Goal: Information Seeking & Learning: Check status

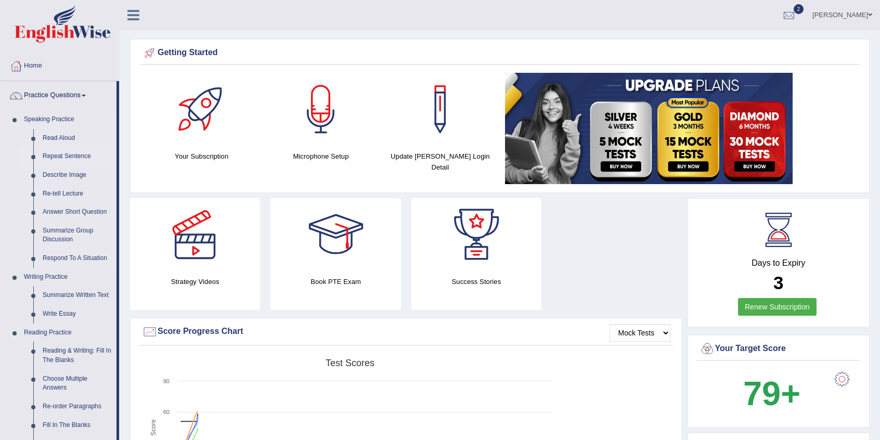
drag, startPoint x: 118, startPoint y: 120, endPoint x: 114, endPoint y: 152, distance: 32.0
click at [114, 152] on li "Practice Questions Speaking Practice Read Aloud Repeat Sentence Describe Image …" at bounding box center [60, 373] width 119 height 585
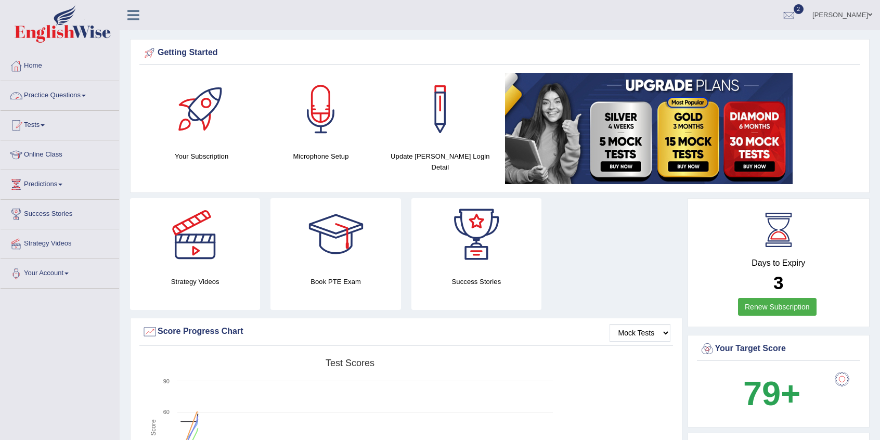
click at [85, 98] on link "Practice Questions" at bounding box center [60, 94] width 119 height 26
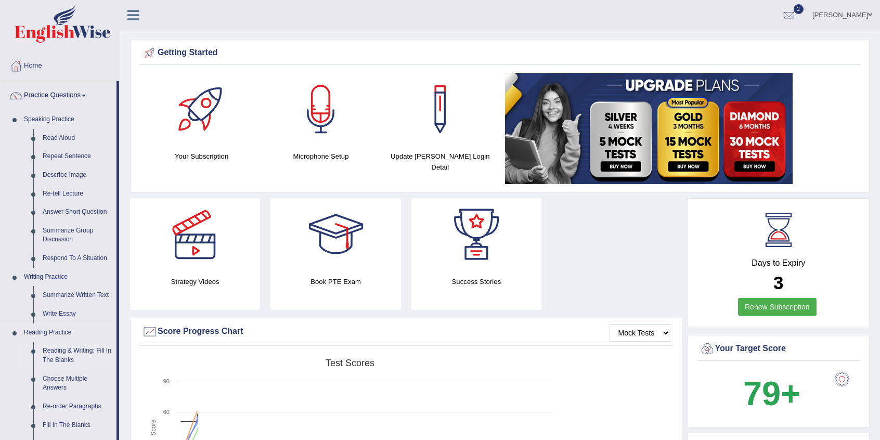
click at [49, 357] on link "Reading & Writing: Fill In The Blanks" at bounding box center [77, 356] width 79 height 28
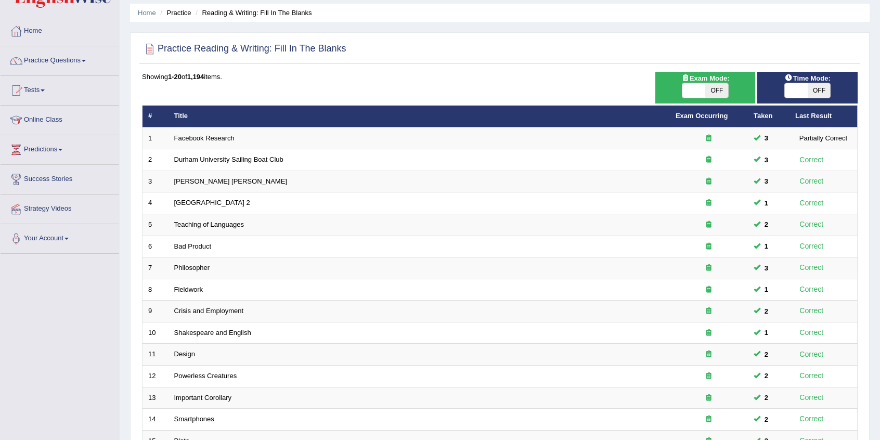
scroll to position [29, 0]
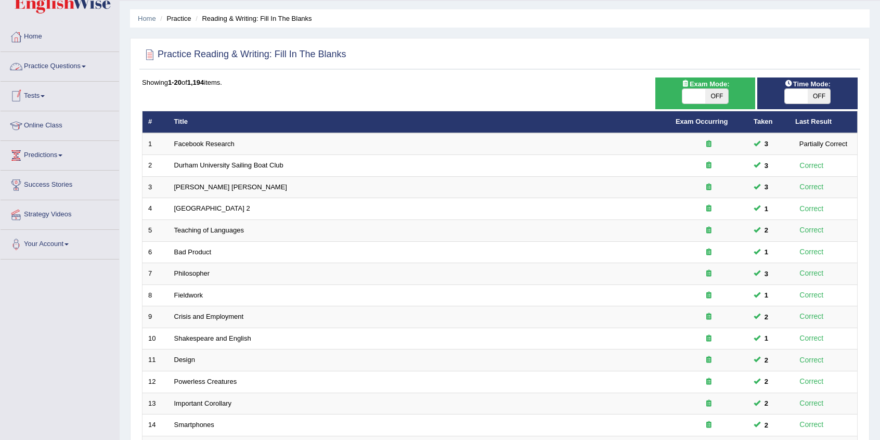
click at [86, 66] on span at bounding box center [84, 67] width 4 height 2
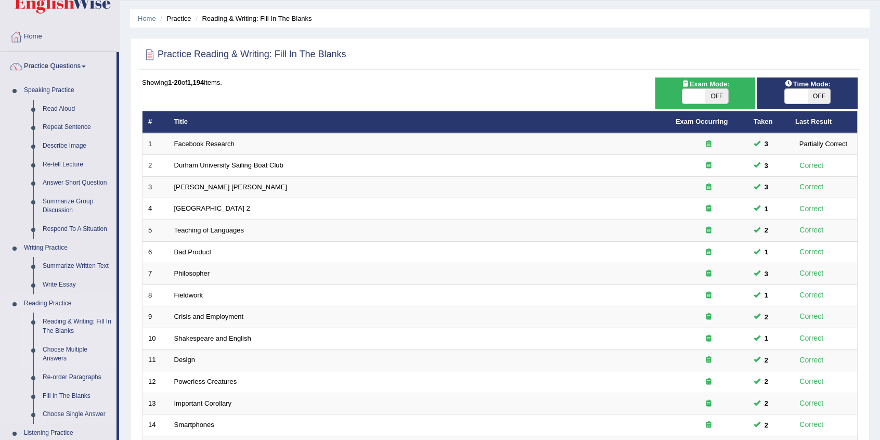
click at [65, 352] on link "Choose Multiple Answers" at bounding box center [77, 355] width 79 height 28
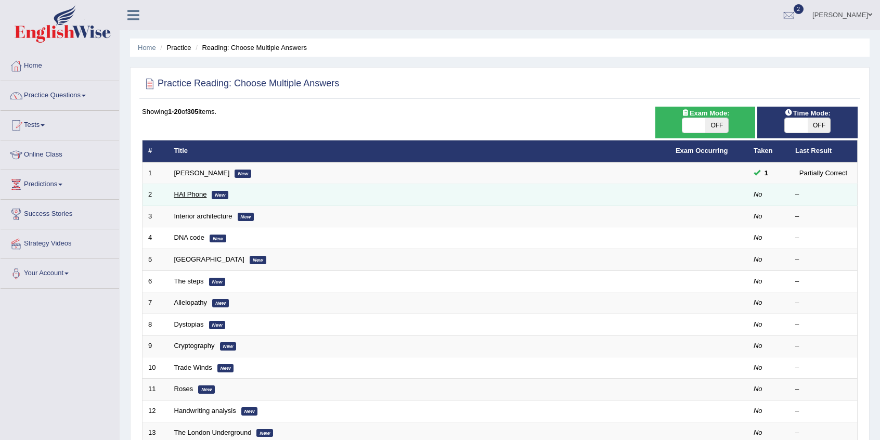
click at [185, 195] on link "HAI Phone" at bounding box center [190, 194] width 33 height 8
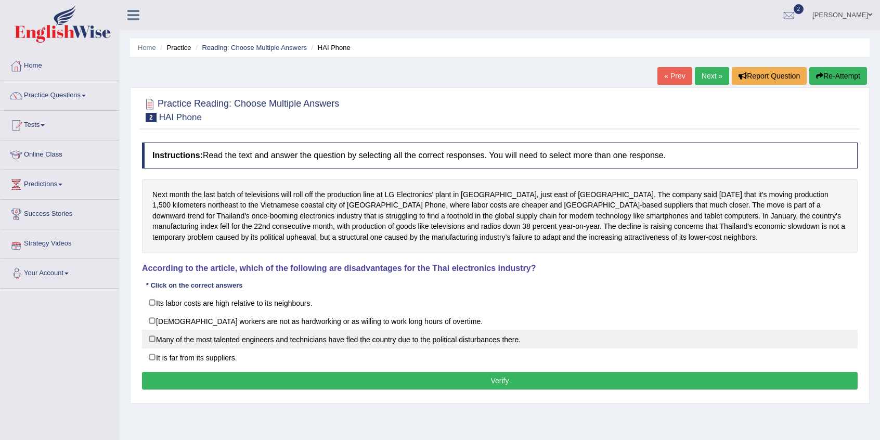
click at [157, 337] on label "Many of the most talented engineers and technicians have fled the country due t…" at bounding box center [500, 339] width 716 height 19
checkbox input "true"
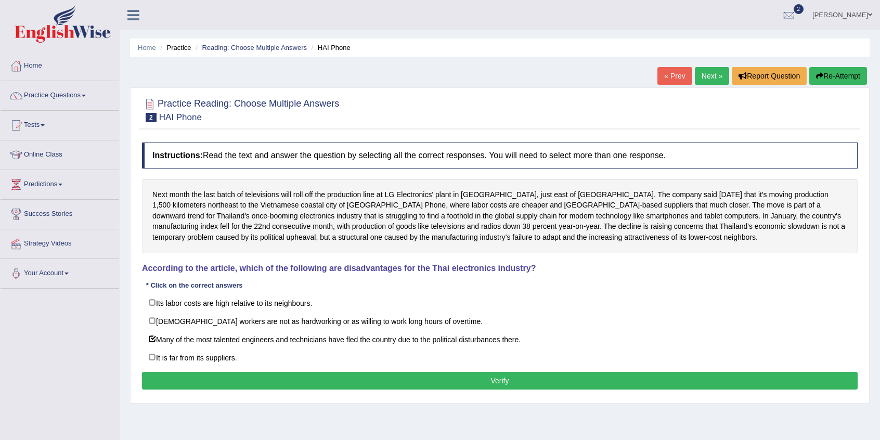
click at [233, 380] on button "Verify" at bounding box center [500, 381] width 716 height 18
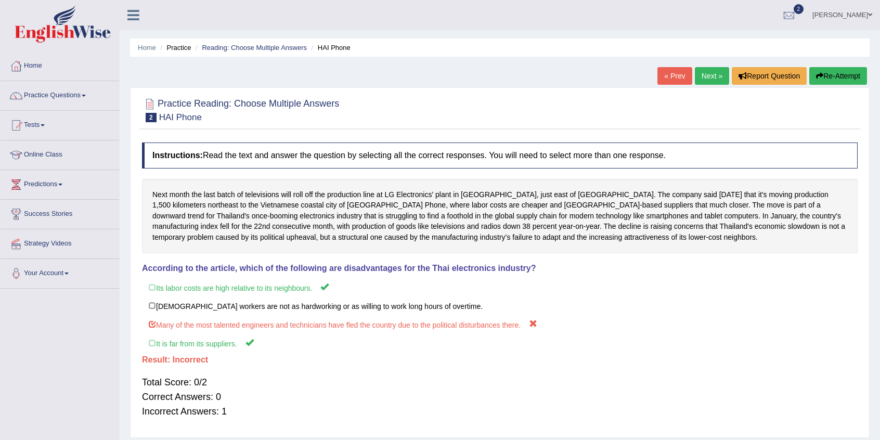
click at [833, 78] on button "Re-Attempt" at bounding box center [839, 76] width 58 height 18
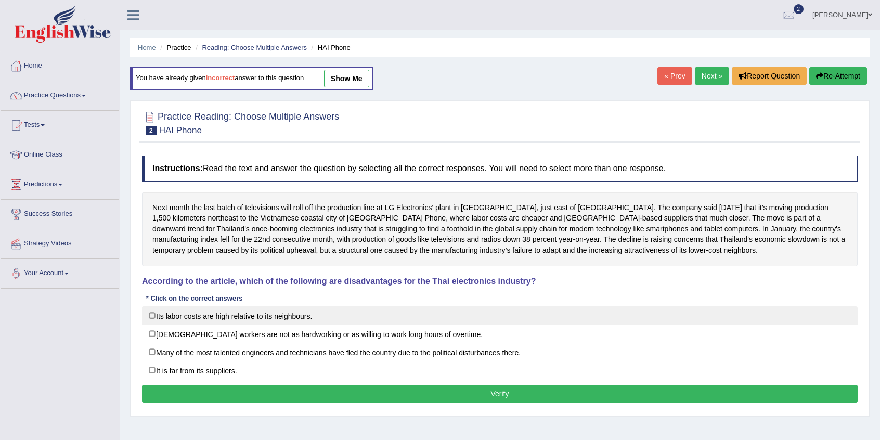
click at [152, 313] on label "Its labor costs are high relative to its neighbours." at bounding box center [500, 316] width 716 height 19
checkbox input "true"
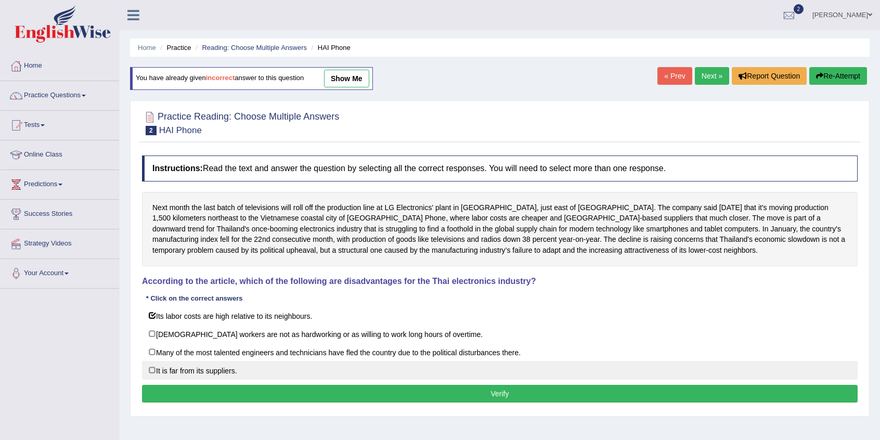
click at [151, 369] on label "It is far from its suppliers." at bounding box center [500, 370] width 716 height 19
checkbox input "true"
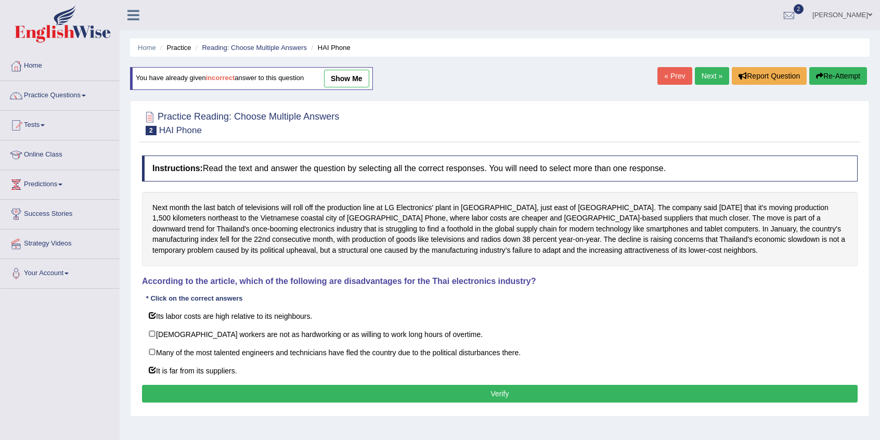
click at [218, 393] on button "Verify" at bounding box center [500, 394] width 716 height 18
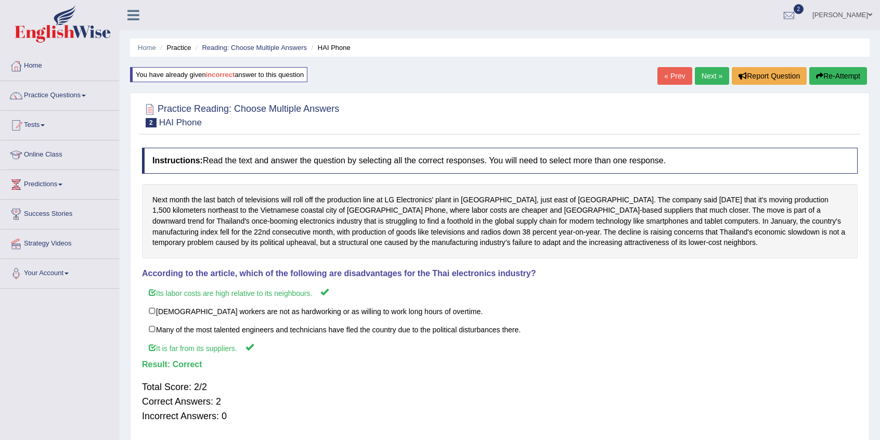
click at [715, 75] on link "Next »" at bounding box center [712, 76] width 34 height 18
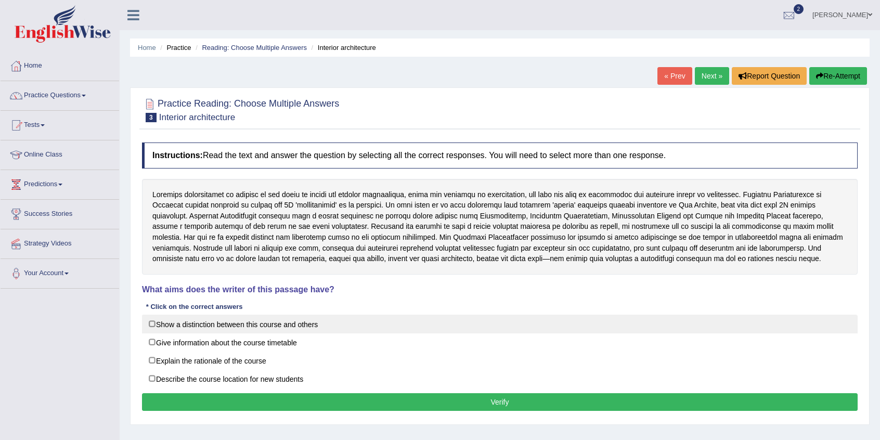
click at [153, 322] on label "Show a distinction between this course and others" at bounding box center [500, 324] width 716 height 19
checkbox input "true"
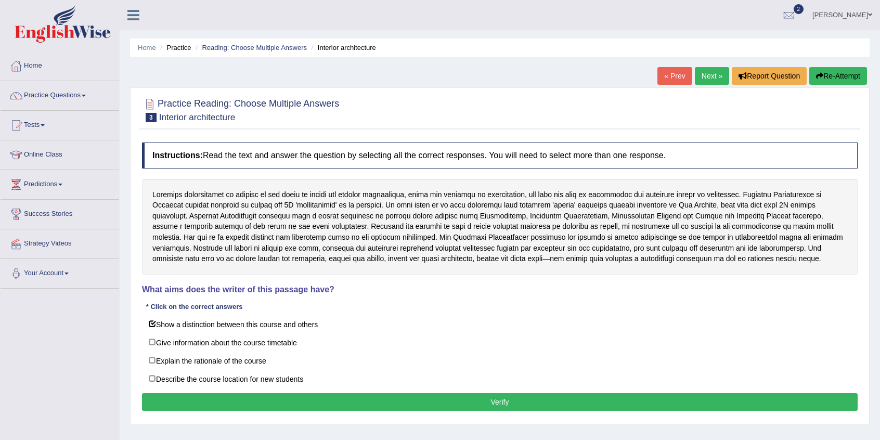
click at [254, 398] on button "Verify" at bounding box center [500, 402] width 716 height 18
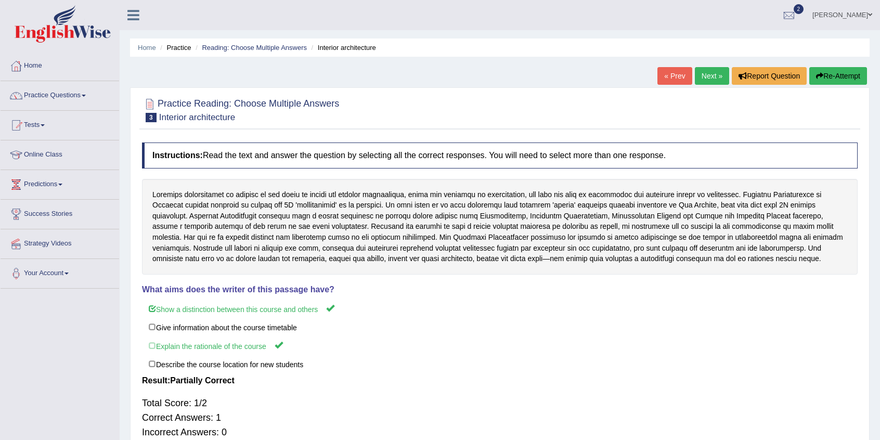
click at [697, 70] on link "Next »" at bounding box center [712, 76] width 34 height 18
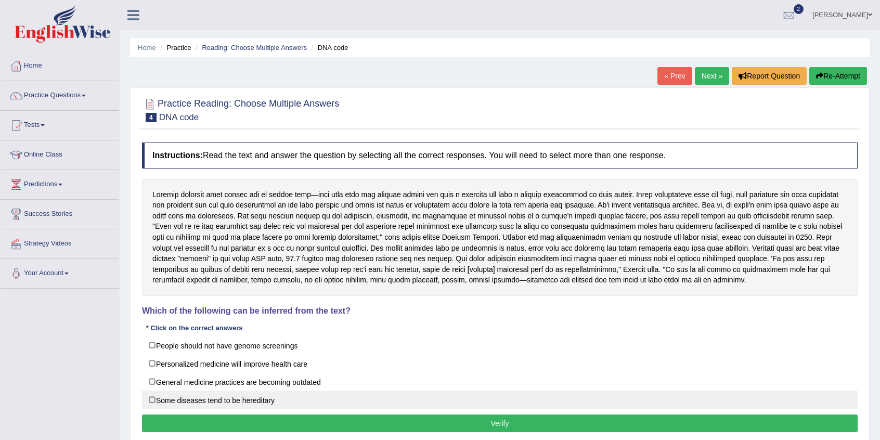
click at [153, 396] on label "Some diseases tend to be hereditary" at bounding box center [500, 400] width 716 height 19
checkbox input "true"
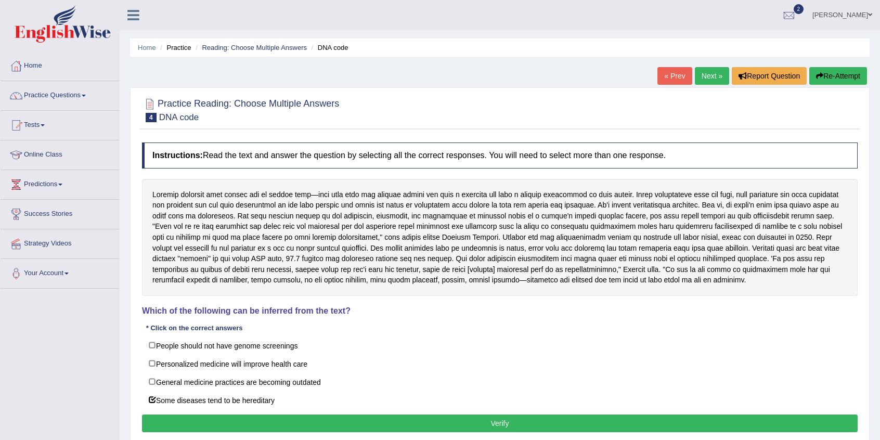
click at [170, 420] on button "Verify" at bounding box center [500, 424] width 716 height 18
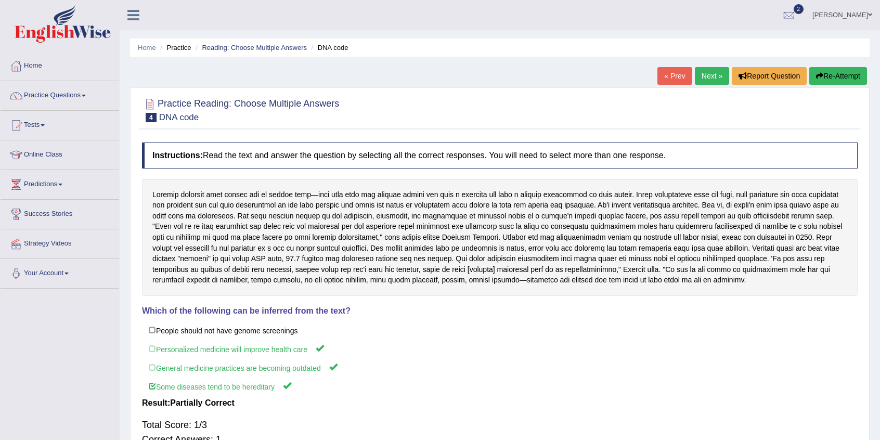
click at [712, 71] on link "Next »" at bounding box center [712, 76] width 34 height 18
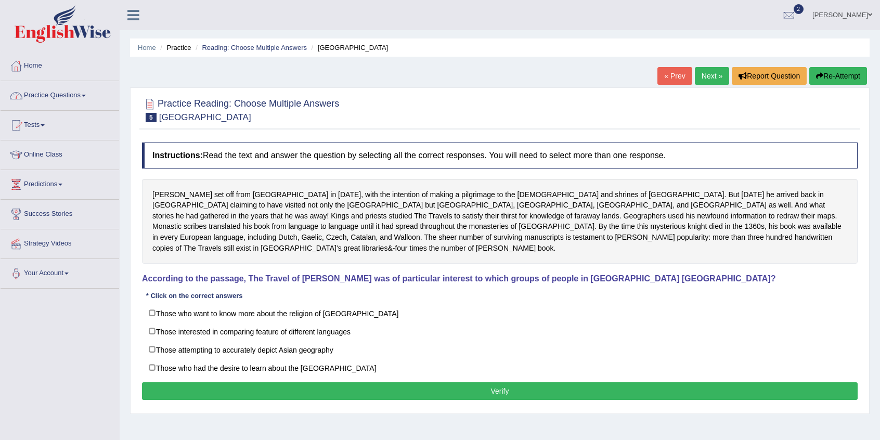
click at [93, 97] on link "Practice Questions" at bounding box center [60, 94] width 119 height 26
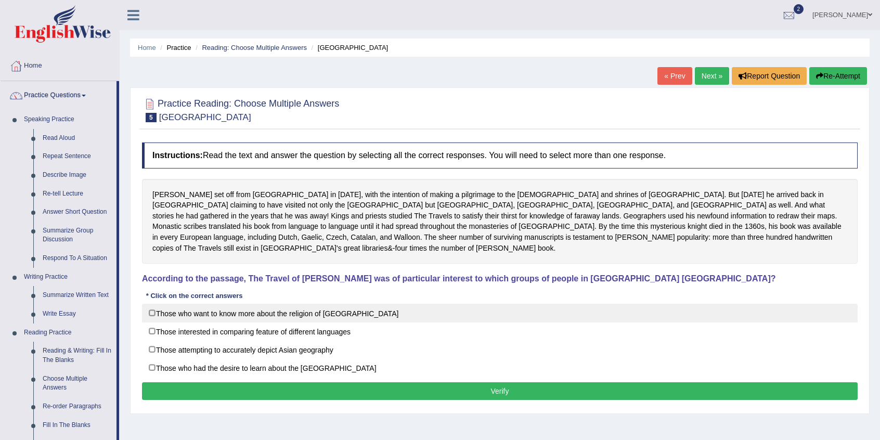
click at [408, 304] on label "Those who want to know more about the religion of [GEOGRAPHIC_DATA]" at bounding box center [500, 313] width 716 height 19
checkbox input "false"
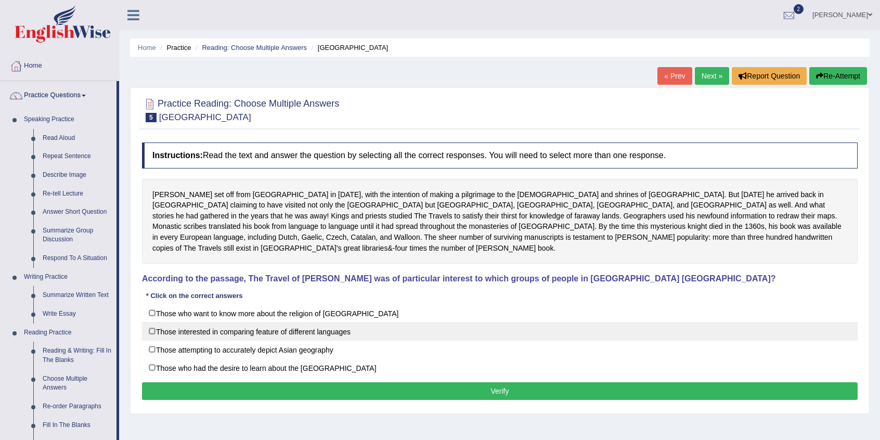
click at [152, 322] on label "Those interested in comparing feature of different languages" at bounding box center [500, 331] width 716 height 19
checkbox input "true"
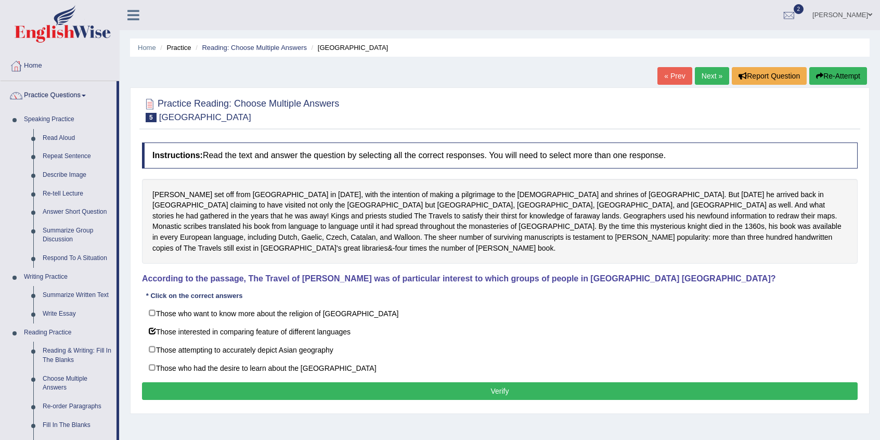
click at [197, 382] on button "Verify" at bounding box center [500, 391] width 716 height 18
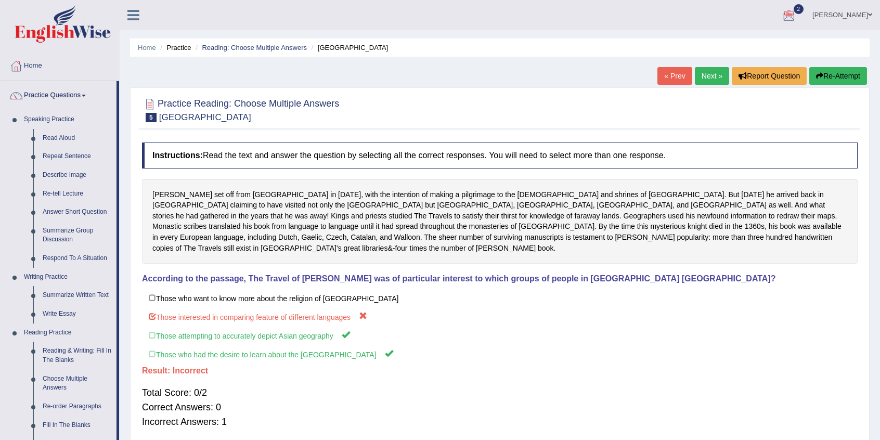
click at [824, 75] on button "Re-Attempt" at bounding box center [839, 76] width 58 height 18
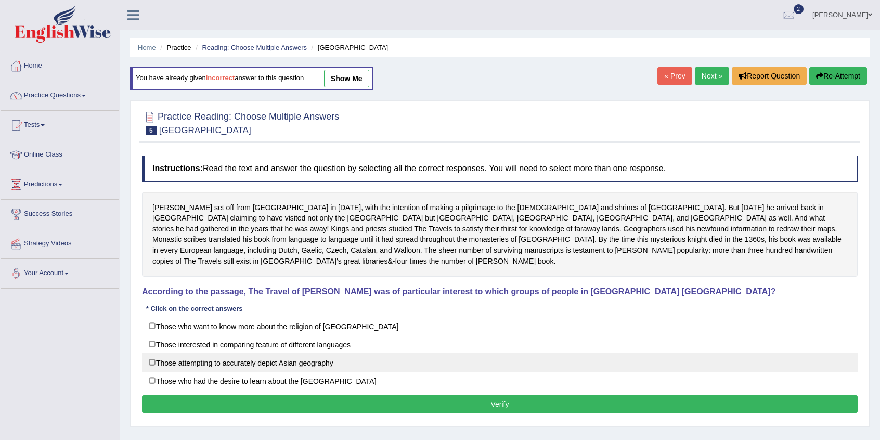
click at [161, 354] on label "Those attempting to accurately depict Asian geography" at bounding box center [500, 362] width 716 height 19
checkbox input "true"
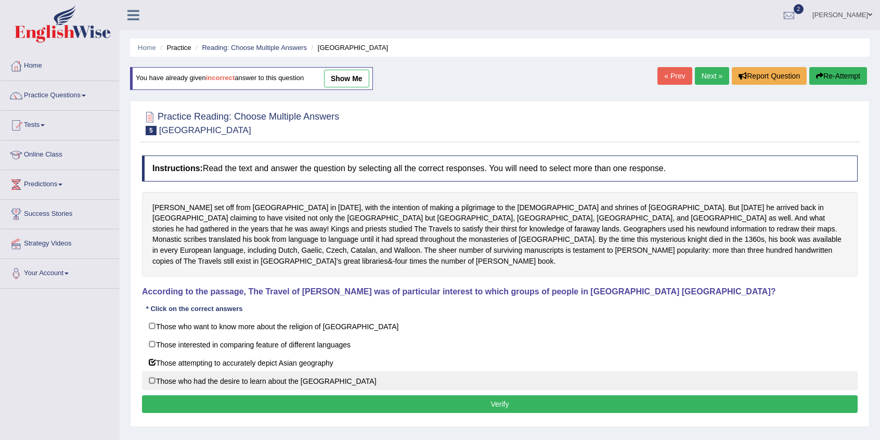
click at [158, 372] on label "Those who had the desire to learn about the [GEOGRAPHIC_DATA]" at bounding box center [500, 381] width 716 height 19
checkbox input "true"
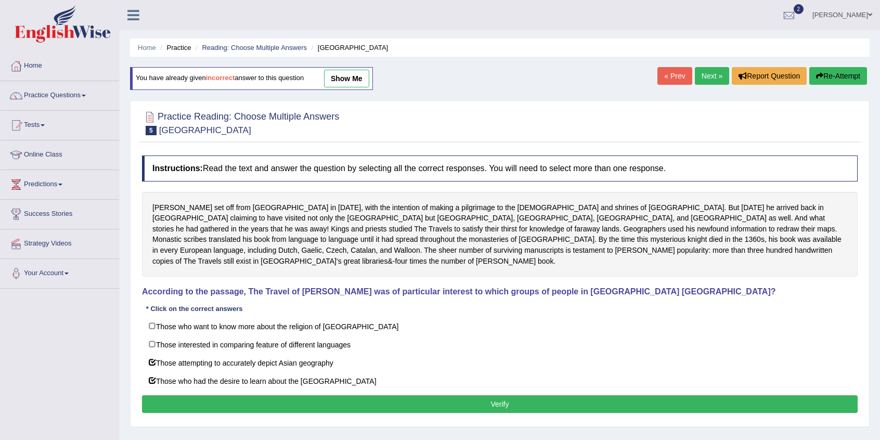
click at [174, 395] on button "Verify" at bounding box center [500, 404] width 716 height 18
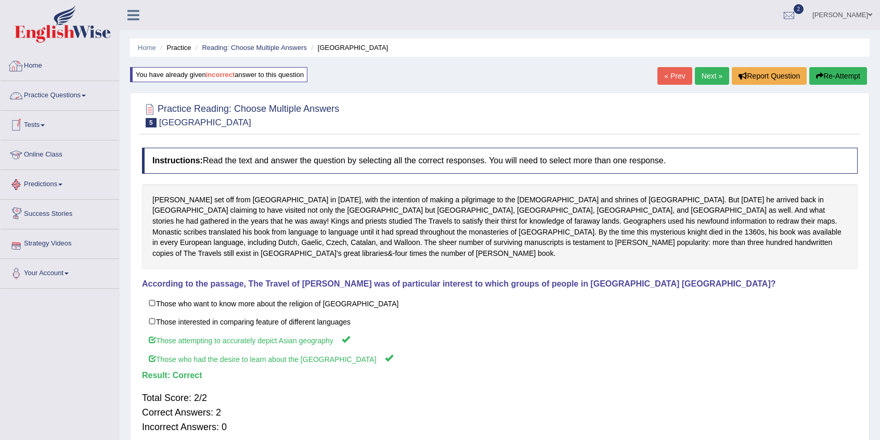
click at [44, 61] on link "Home" at bounding box center [60, 65] width 119 height 26
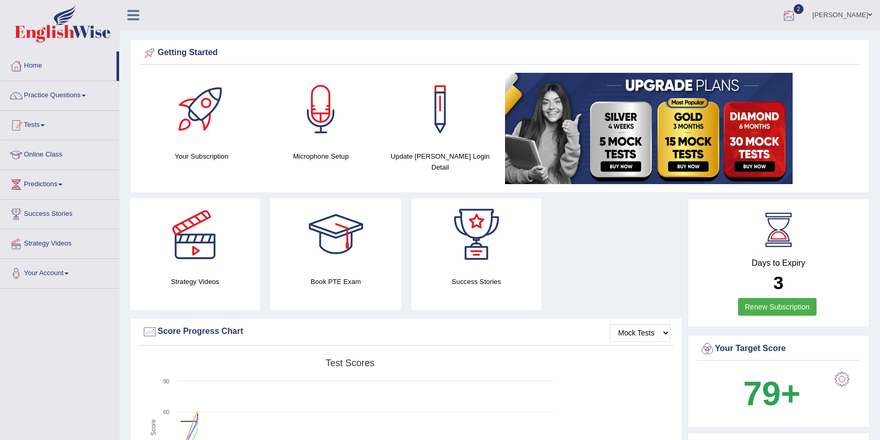
click at [797, 13] on div at bounding box center [790, 16] width 16 height 16
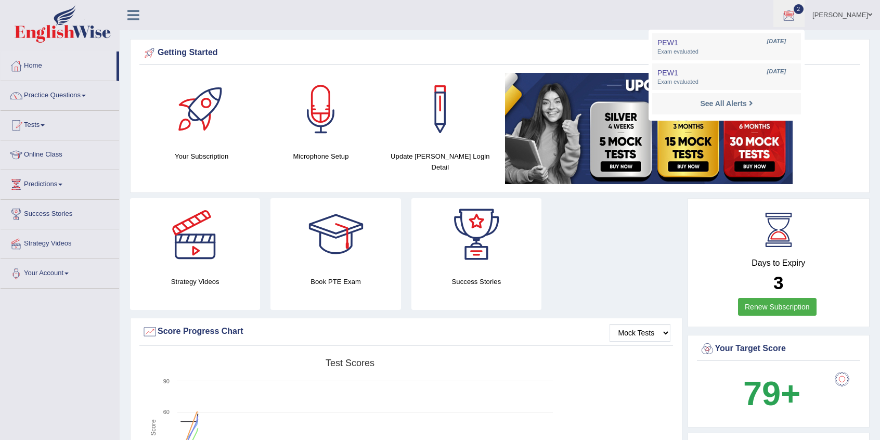
click at [869, 19] on link "[PERSON_NAME]" at bounding box center [842, 13] width 75 height 27
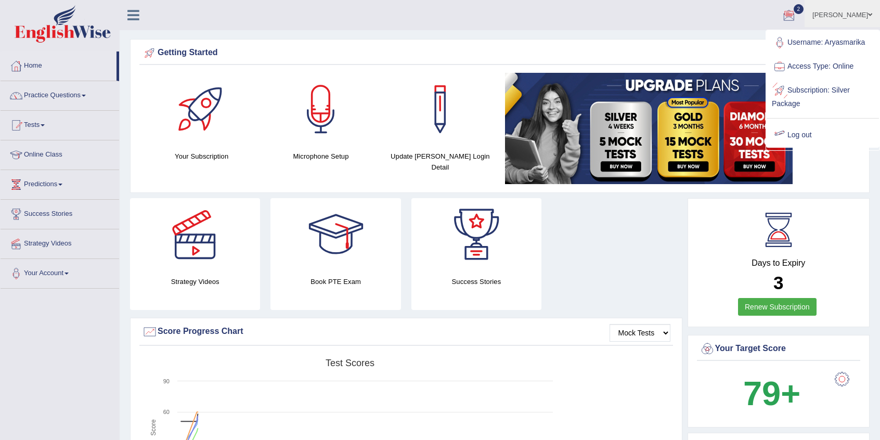
click at [795, 139] on link "Log out" at bounding box center [823, 135] width 112 height 24
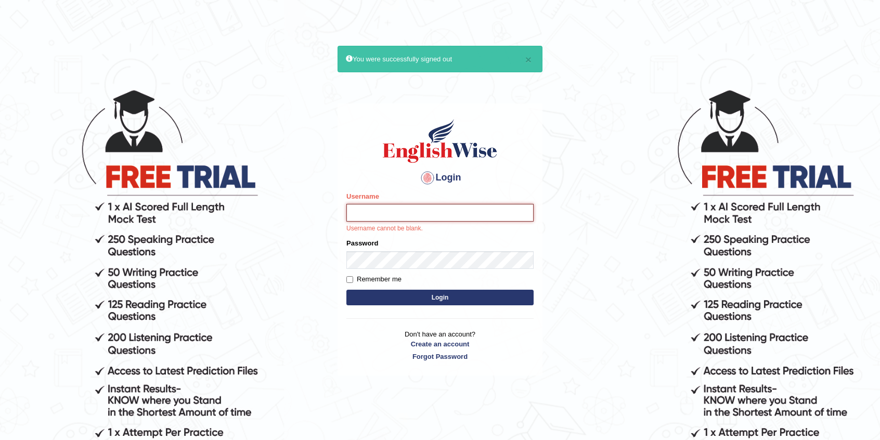
type input "Sandyarya"
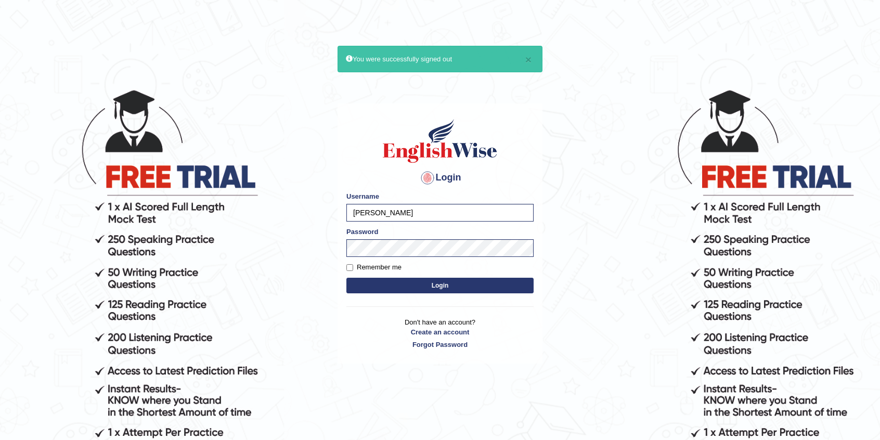
click at [414, 291] on button "Login" at bounding box center [440, 286] width 187 height 16
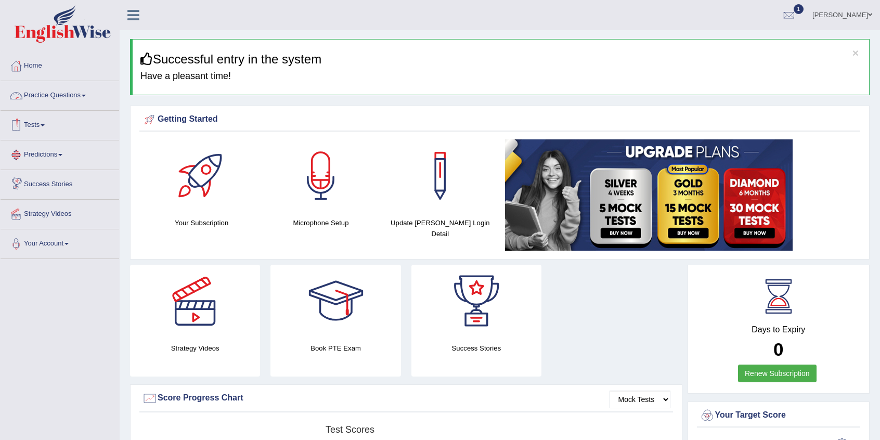
click at [93, 98] on link "Practice Questions" at bounding box center [60, 94] width 119 height 26
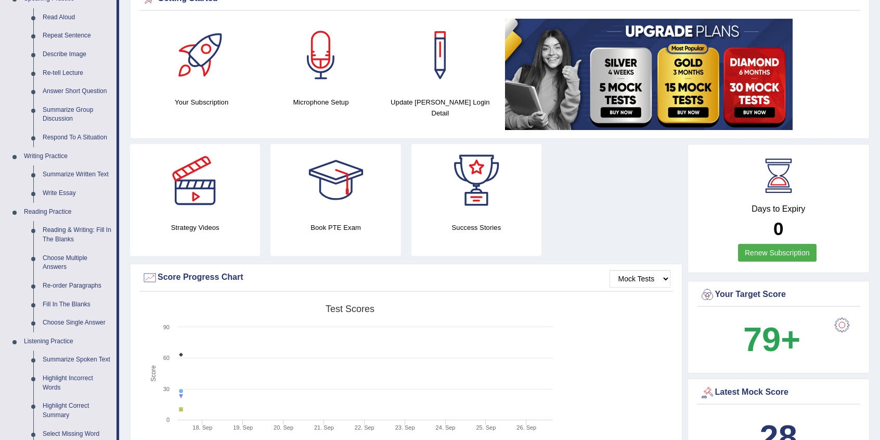
scroll to position [119, 0]
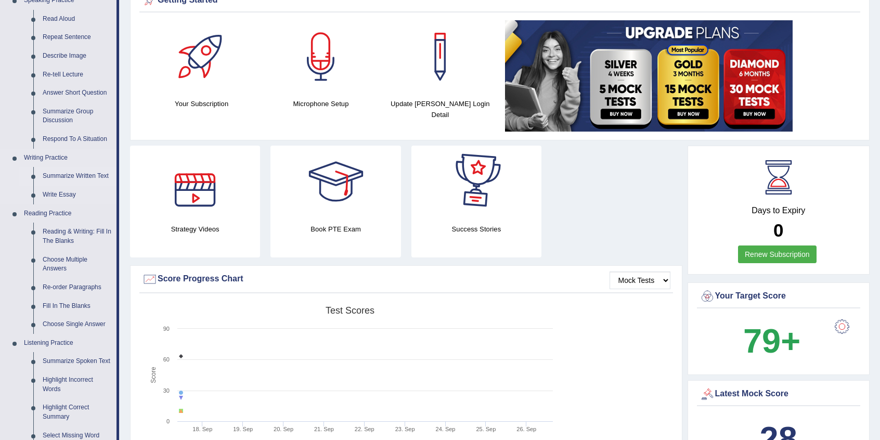
click at [67, 178] on link "Summarize Written Text" at bounding box center [77, 176] width 79 height 19
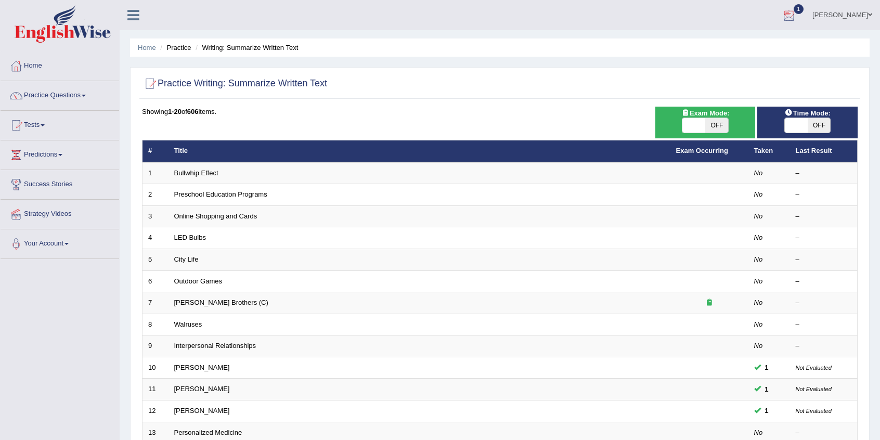
click at [782, 12] on div at bounding box center [790, 16] width 16 height 16
click at [675, 52] on span "Exam evaluated" at bounding box center [727, 52] width 138 height 8
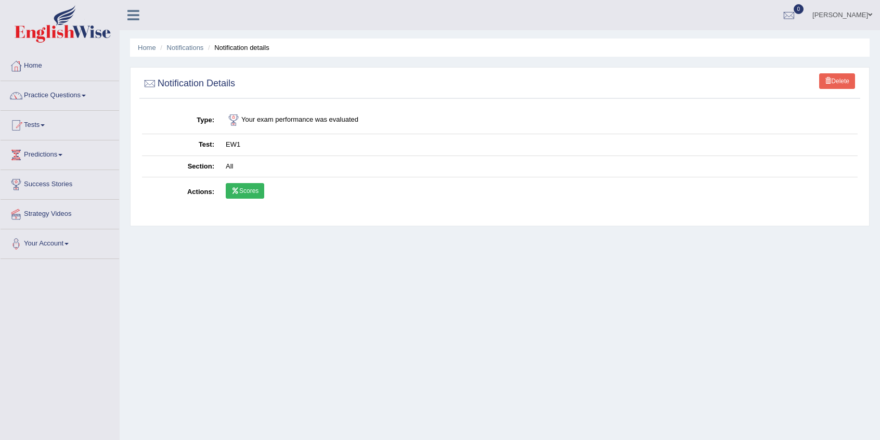
click at [247, 191] on link "Scores" at bounding box center [245, 191] width 39 height 16
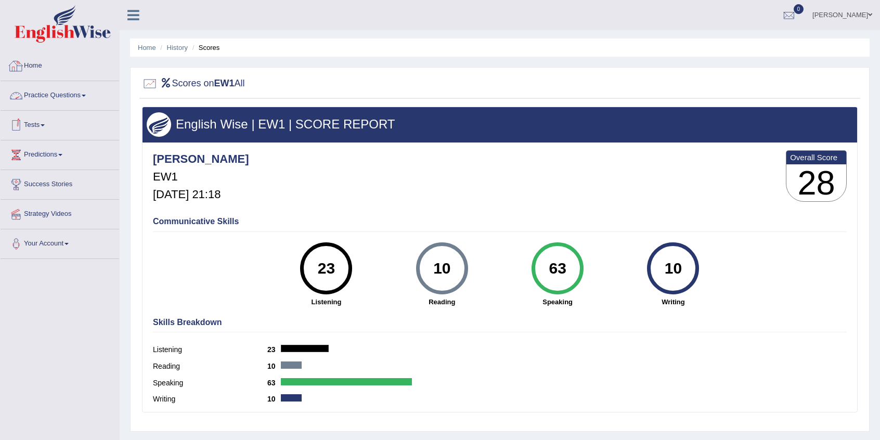
click at [34, 68] on link "Home" at bounding box center [60, 65] width 119 height 26
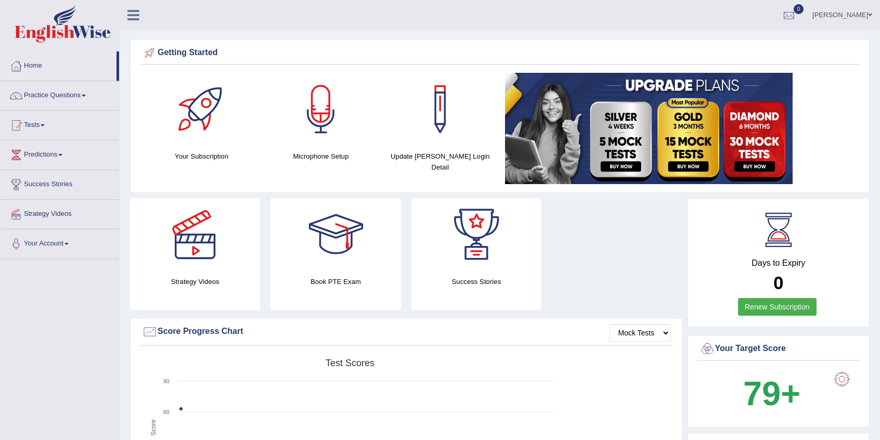
click at [867, 14] on link "[PERSON_NAME]" at bounding box center [842, 13] width 75 height 27
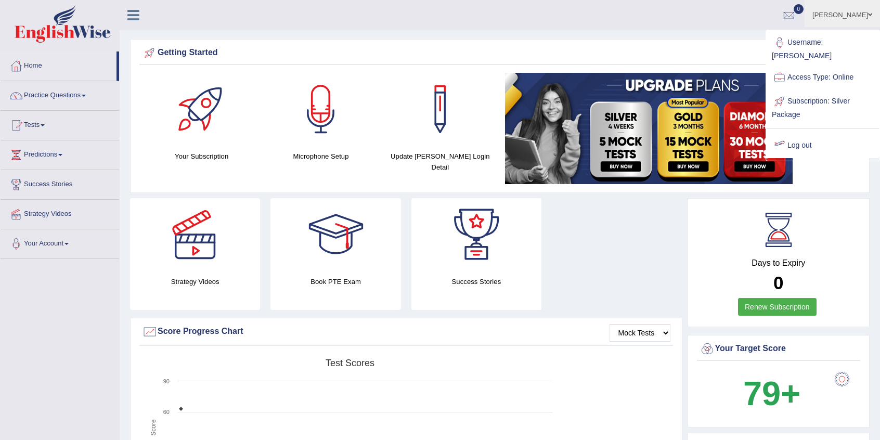
click at [790, 140] on link "Log out" at bounding box center [823, 146] width 112 height 24
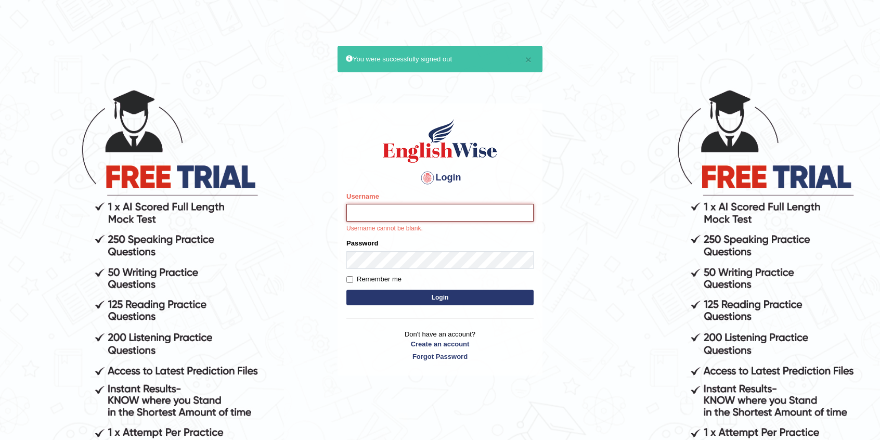
type input "Aryasmarika"
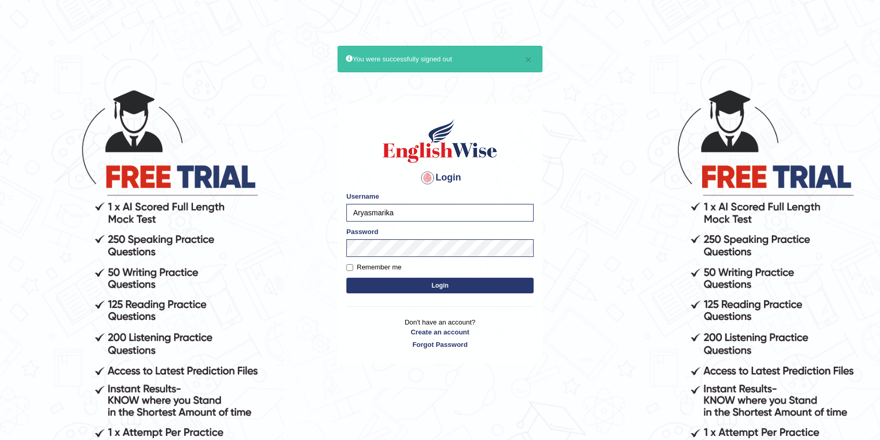
click at [413, 288] on button "Login" at bounding box center [440, 286] width 187 height 16
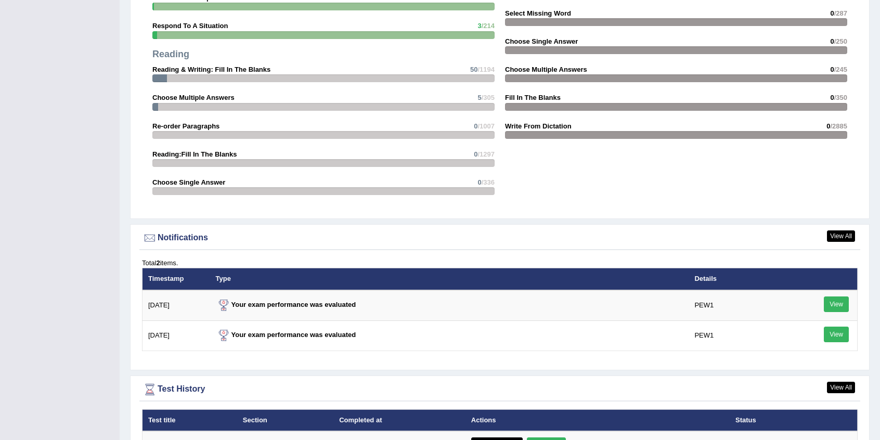
scroll to position [1122, 0]
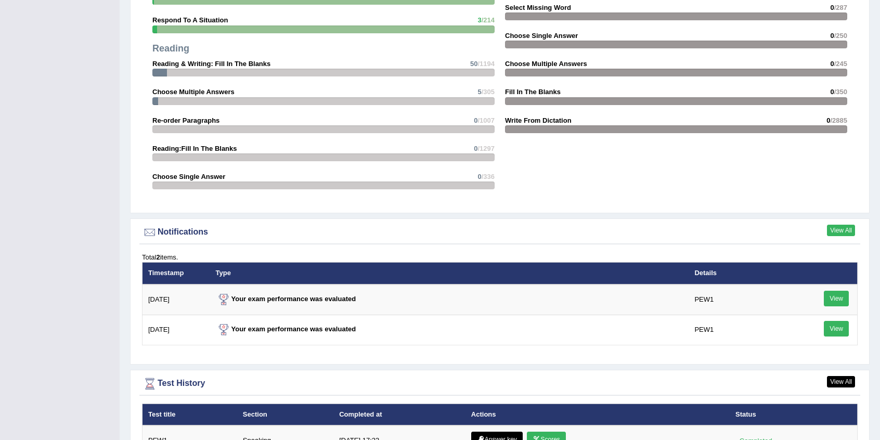
click at [833, 225] on link "View All" at bounding box center [841, 230] width 28 height 11
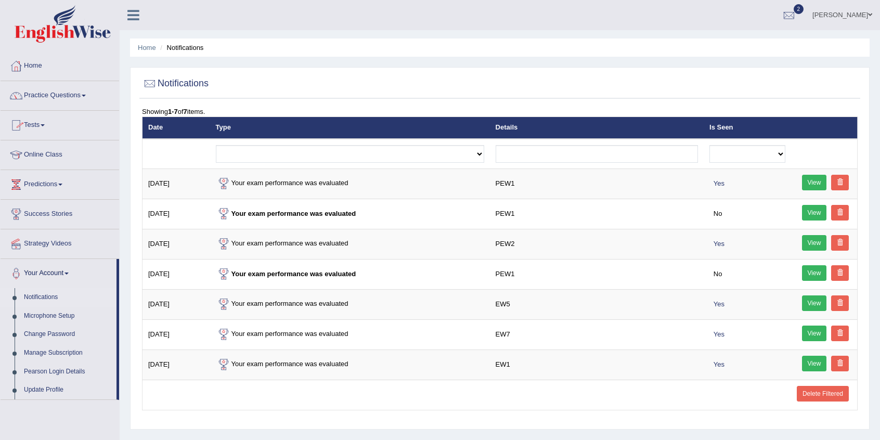
click at [29, 67] on link "Home" at bounding box center [60, 65] width 119 height 26
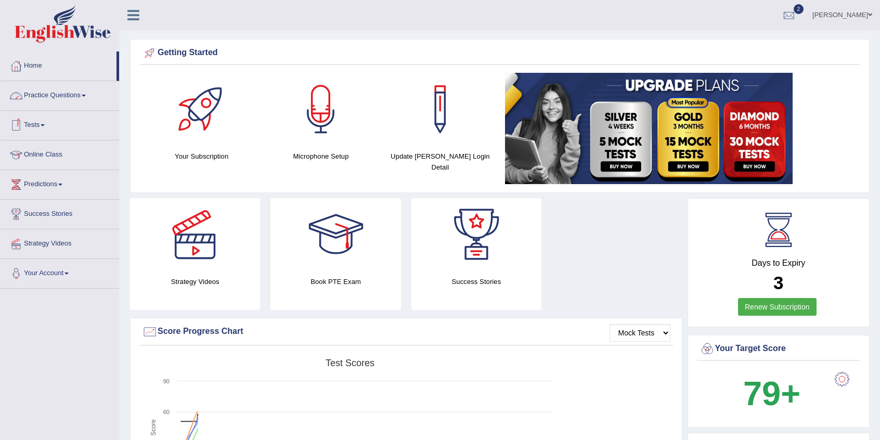
click at [87, 97] on link "Practice Questions" at bounding box center [60, 94] width 119 height 26
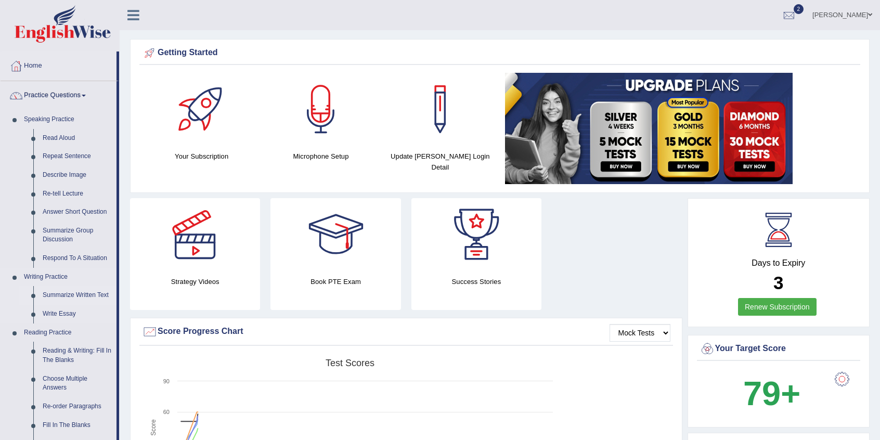
click at [70, 293] on link "Summarize Written Text" at bounding box center [77, 295] width 79 height 19
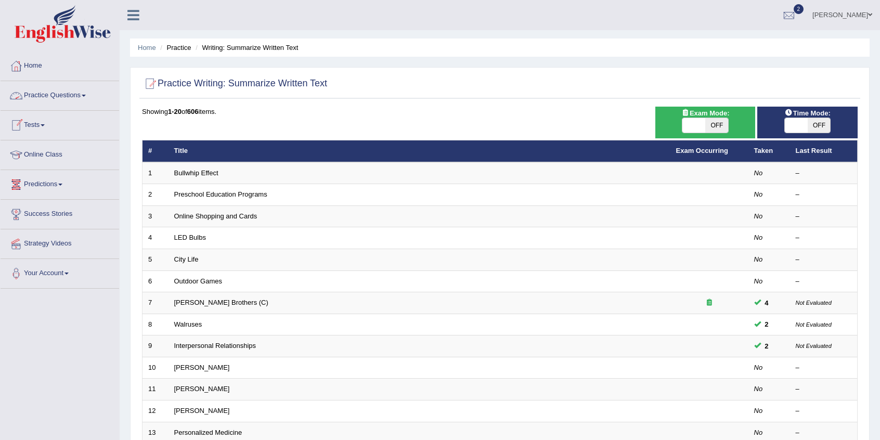
click at [82, 96] on link "Practice Questions" at bounding box center [60, 94] width 119 height 26
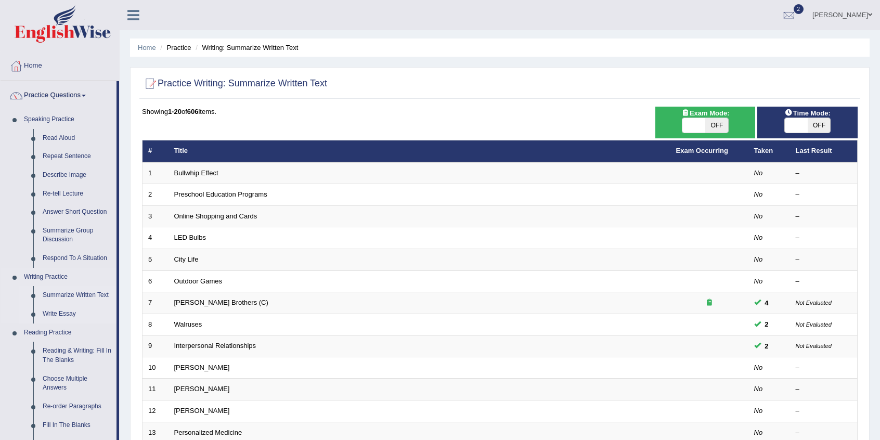
click at [69, 310] on link "Write Essay" at bounding box center [77, 314] width 79 height 19
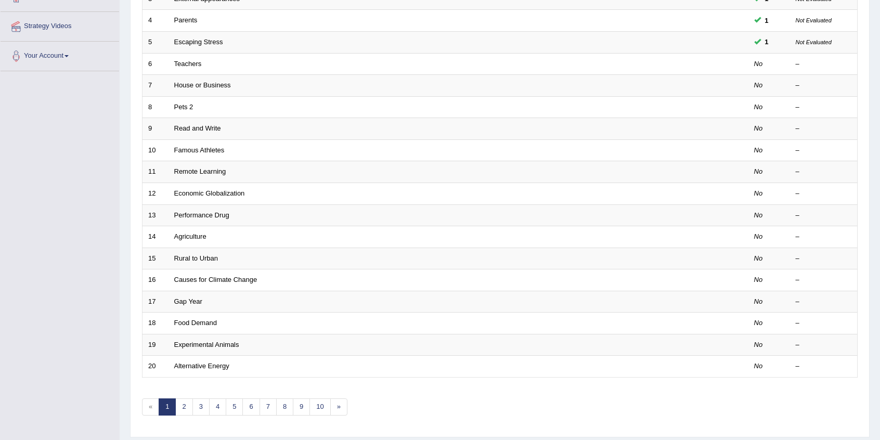
scroll to position [244, 0]
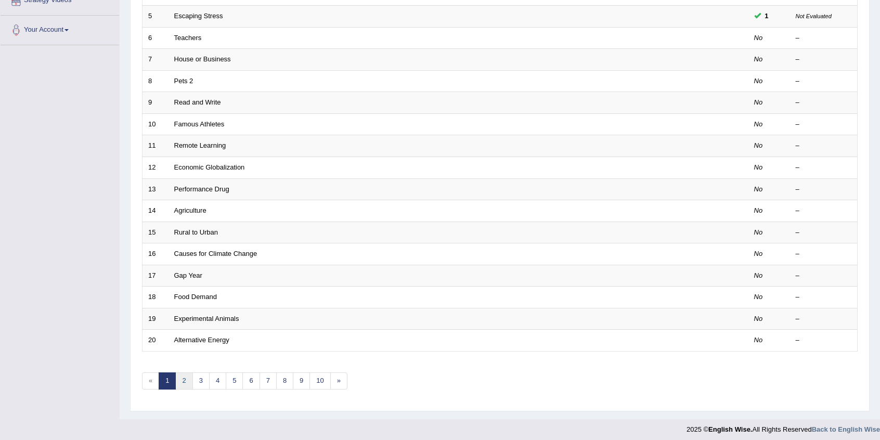
click at [182, 379] on link "2" at bounding box center [183, 381] width 17 height 17
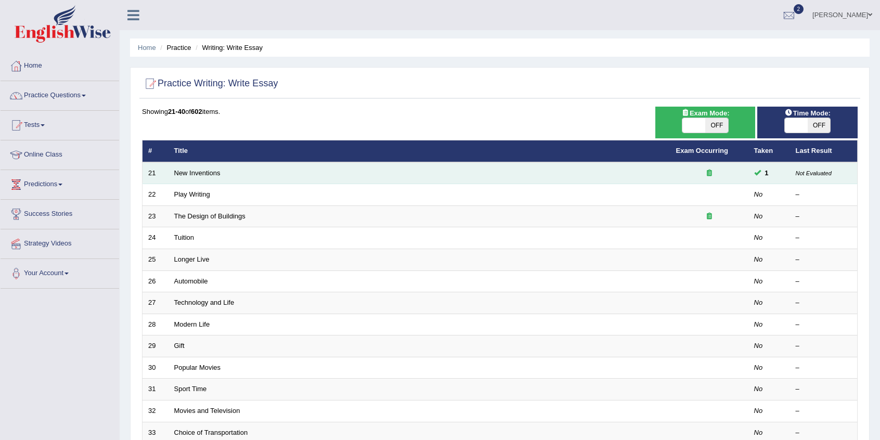
click at [199, 176] on td "New Inventions" at bounding box center [420, 173] width 502 height 22
click at [199, 173] on link "New Inventions" at bounding box center [197, 173] width 46 height 8
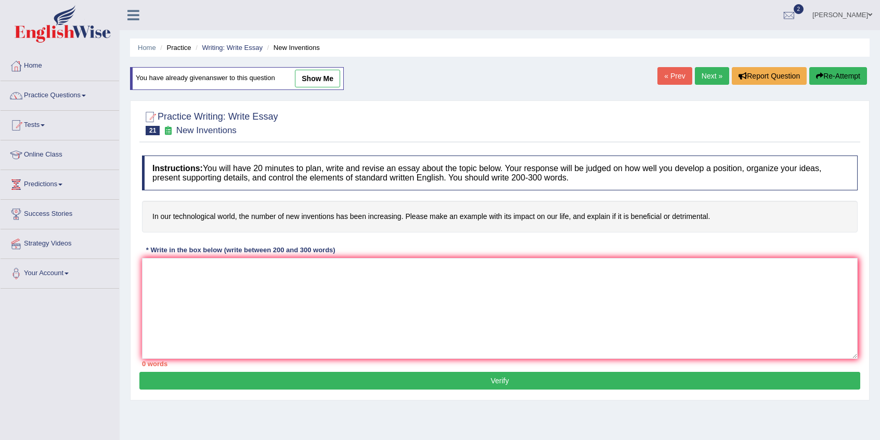
click at [310, 79] on link "show me" at bounding box center [317, 79] width 45 height 18
type textarea "The increasing influence of technology on our lives has ignited numerous discus…"
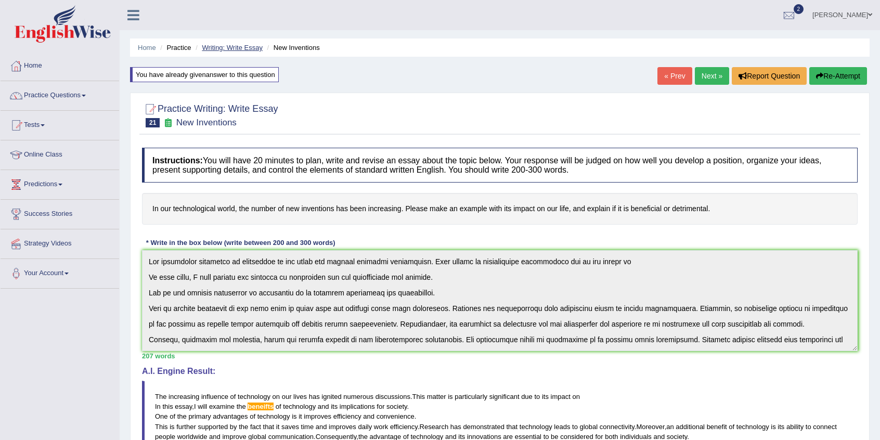
click at [234, 46] on link "Writing: Write Essay" at bounding box center [232, 48] width 61 height 8
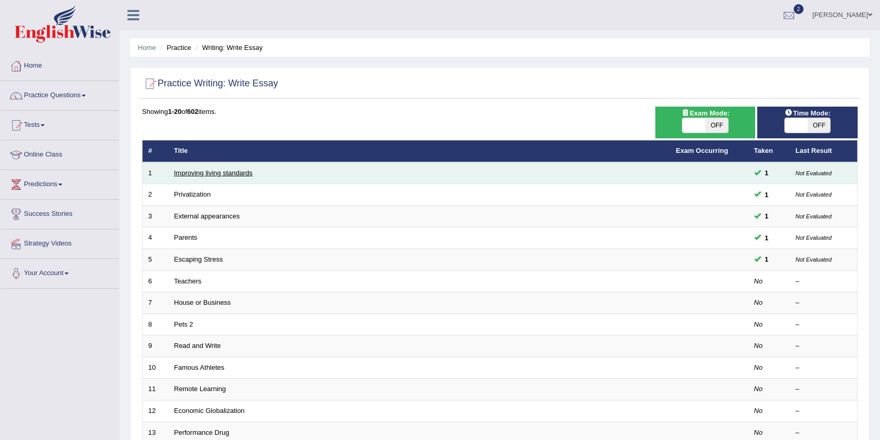
click at [237, 171] on link "Improving living standards" at bounding box center [213, 173] width 79 height 8
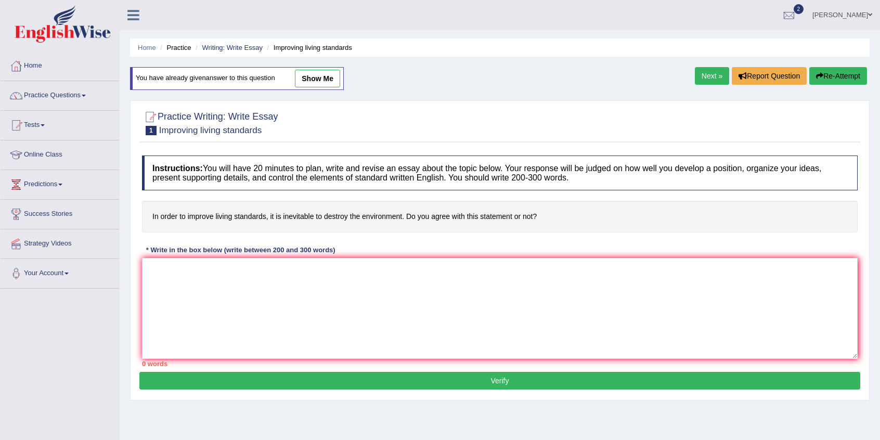
click at [321, 77] on link "show me" at bounding box center [317, 79] width 45 height 18
type textarea "In order to improve living standards, it is inevitable to destroy the enviromen…"
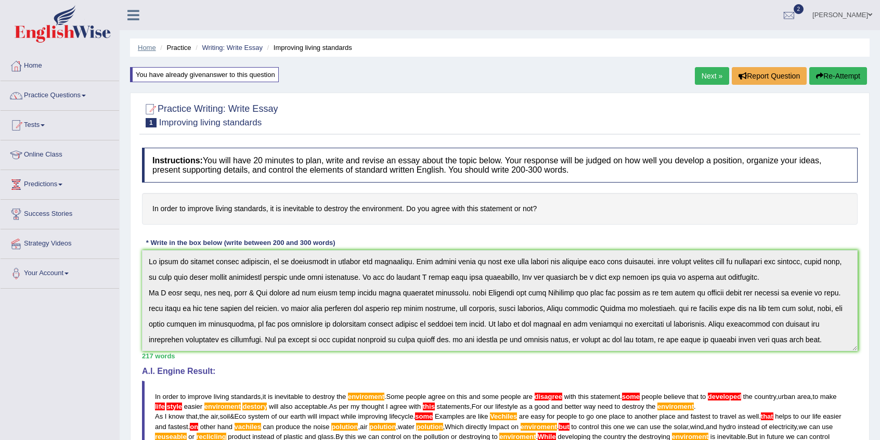
click at [142, 47] on link "Home" at bounding box center [147, 48] width 18 height 8
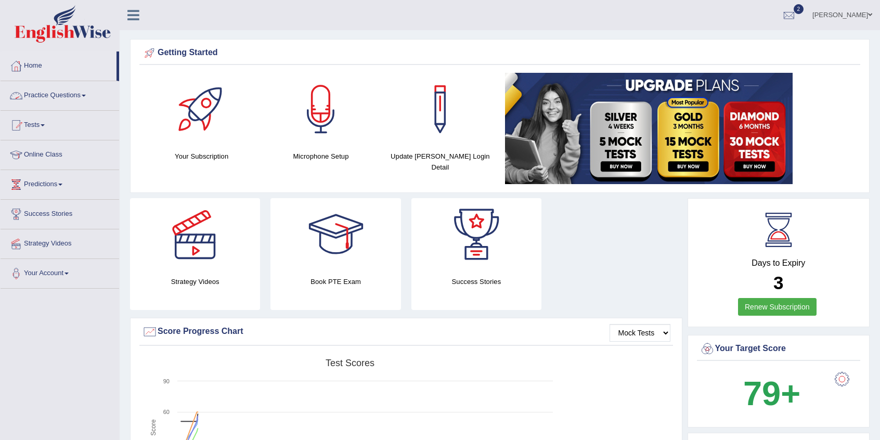
click at [84, 95] on link "Practice Questions" at bounding box center [60, 94] width 119 height 26
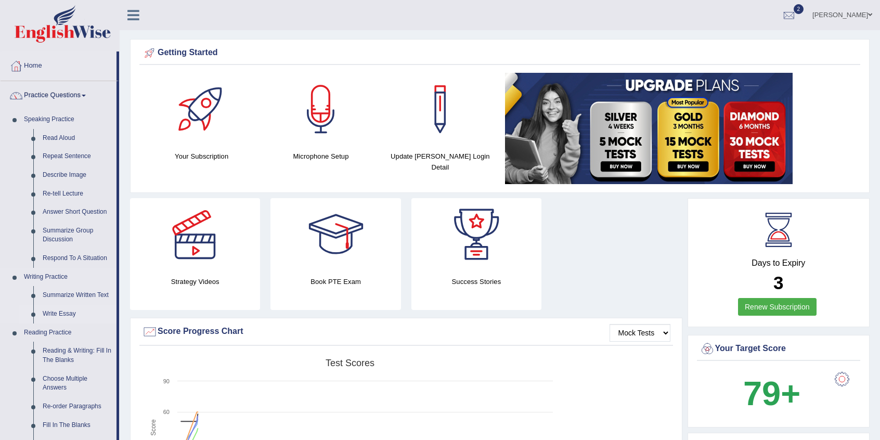
click at [57, 314] on link "Write Essay" at bounding box center [77, 314] width 79 height 19
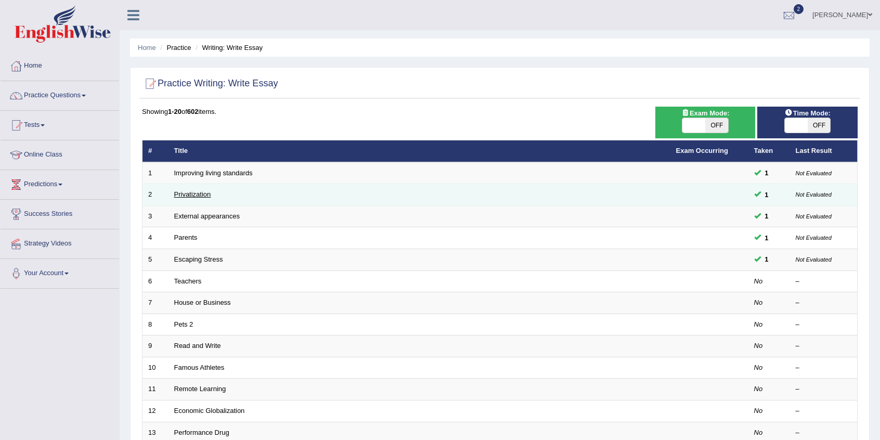
click at [199, 193] on link "Privatization" at bounding box center [192, 194] width 37 height 8
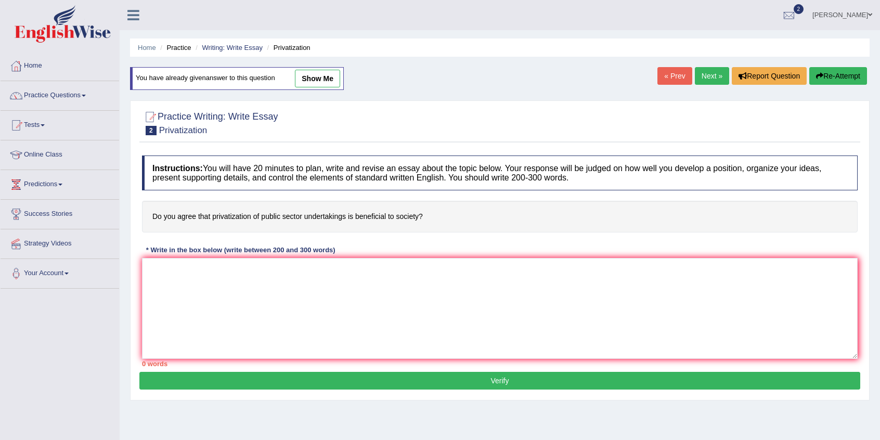
click at [313, 78] on link "show me" at bounding box center [317, 79] width 45 height 18
type textarea "Privatization of public sector undertakings has become a controversial subject …"
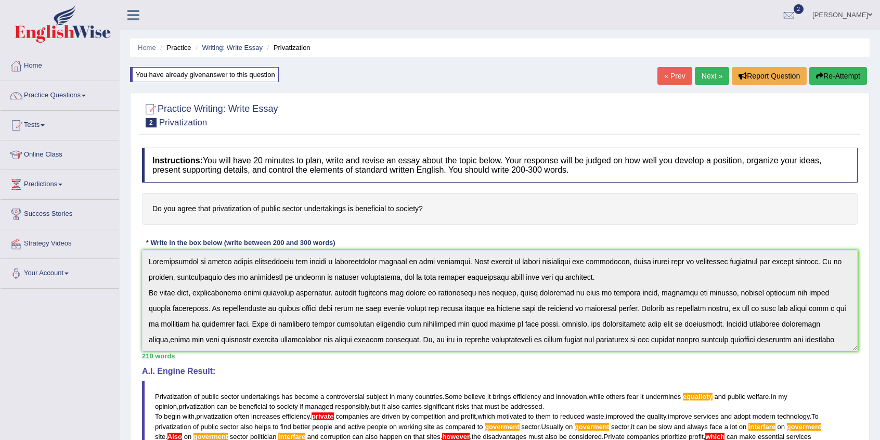
click at [710, 75] on link "Next »" at bounding box center [712, 76] width 34 height 18
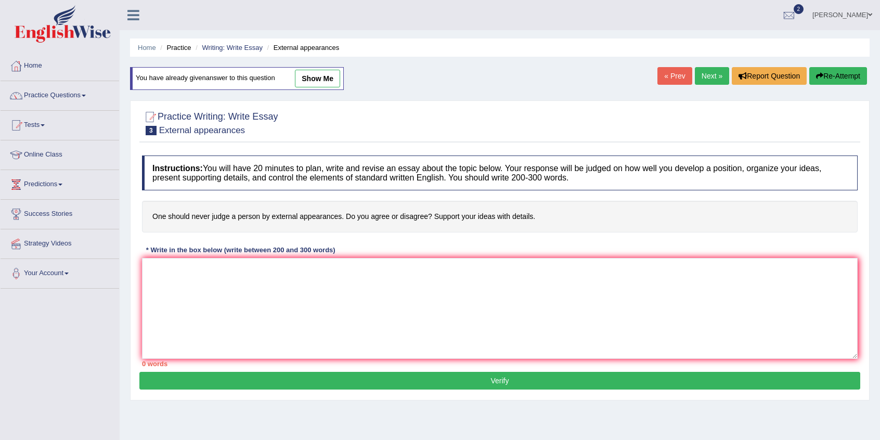
click at [317, 81] on link "show me" at bounding box center [317, 79] width 45 height 18
type textarea "The increasing influence of judging a person by external appearances on our liv…"
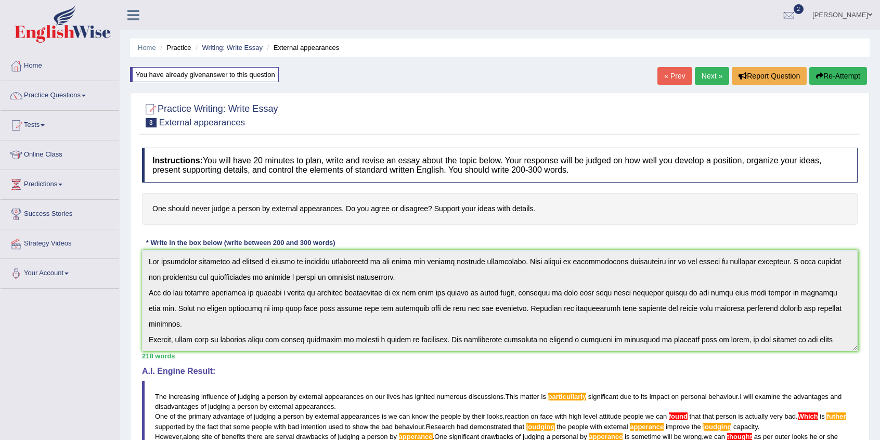
click at [703, 74] on link "Next »" at bounding box center [712, 76] width 34 height 18
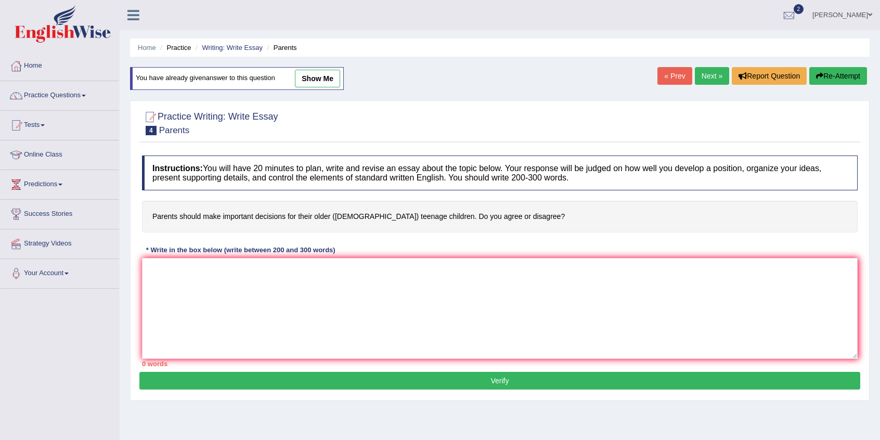
click at [325, 81] on link "show me" at bounding box center [317, 79] width 45 height 18
type textarea "The increasing influence of parents making decisions for their older teenage ch…"
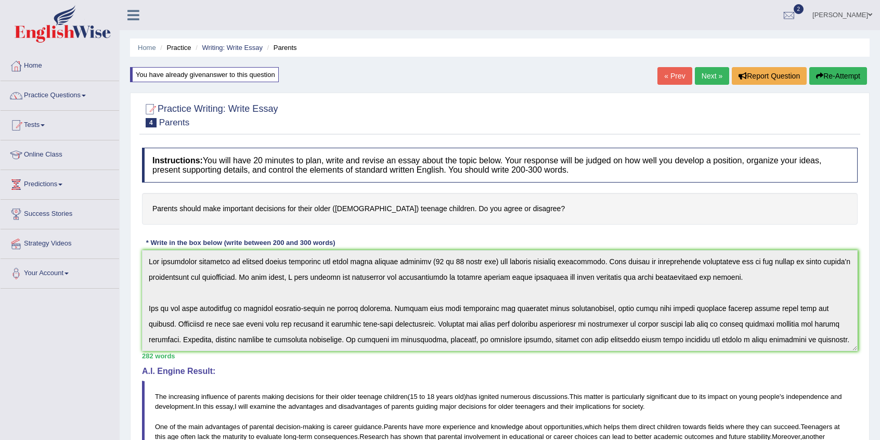
click at [708, 73] on link "Next »" at bounding box center [712, 76] width 34 height 18
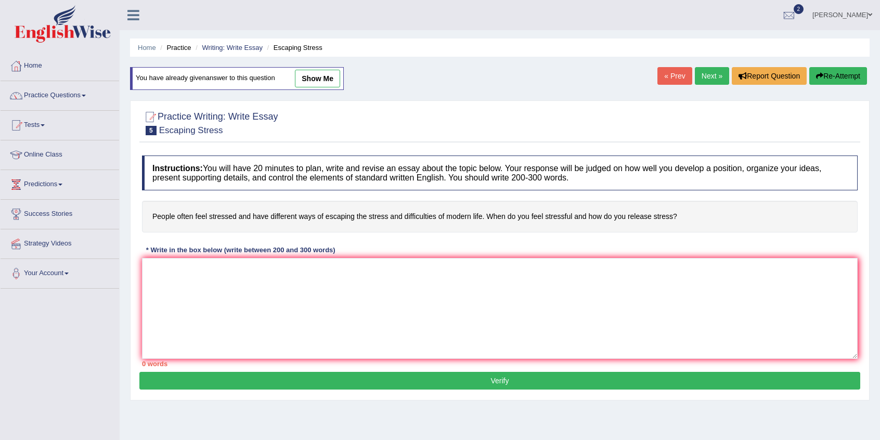
click at [331, 82] on link "show me" at bounding box center [317, 79] width 45 height 18
type textarea "Lor ipsumdolor sitametc ad elitse doei tem incidid utlabore etdoloremag. Aliq e…"
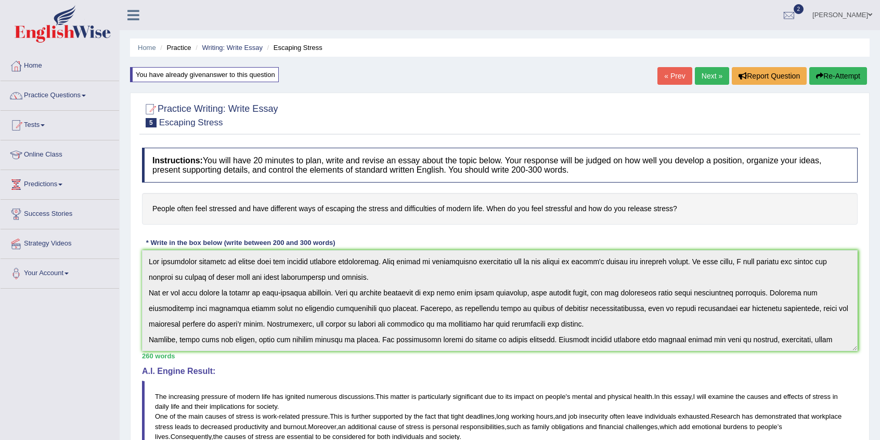
click at [713, 73] on link "Next »" at bounding box center [712, 76] width 34 height 18
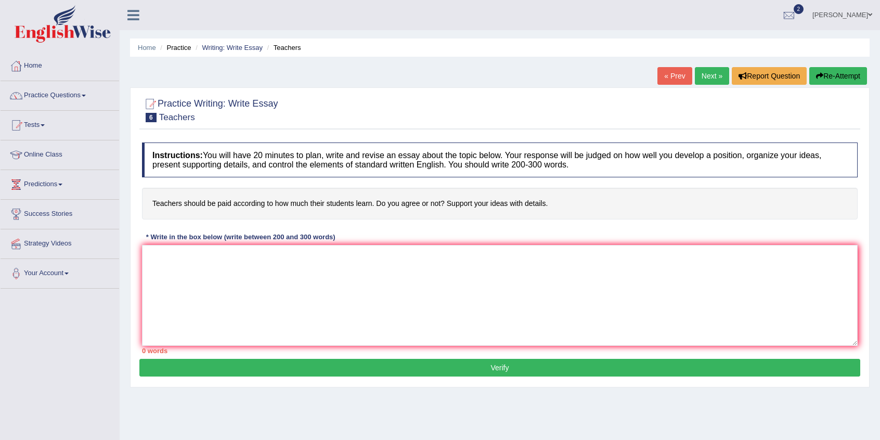
click at [135, 50] on ul "Home Practice Writing: Write Essay Teachers" at bounding box center [500, 48] width 740 height 18
click at [150, 53] on li "Home" at bounding box center [147, 48] width 18 height 10
click at [43, 130] on link "Tests" at bounding box center [60, 124] width 119 height 26
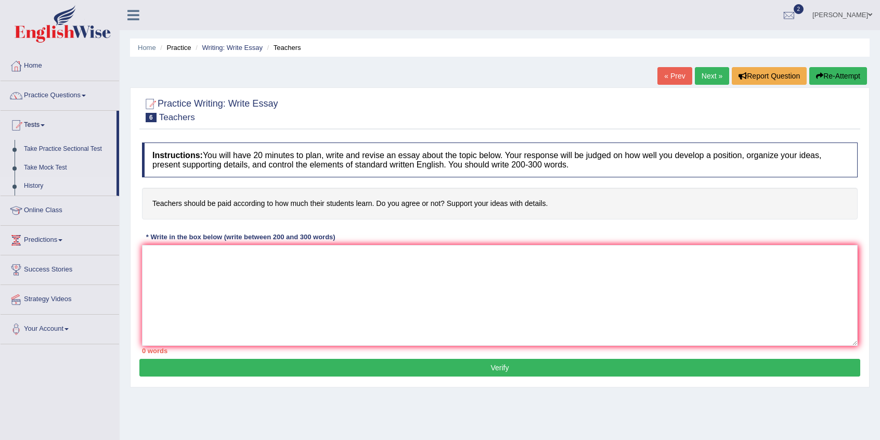
click at [44, 186] on link "History" at bounding box center [67, 186] width 97 height 19
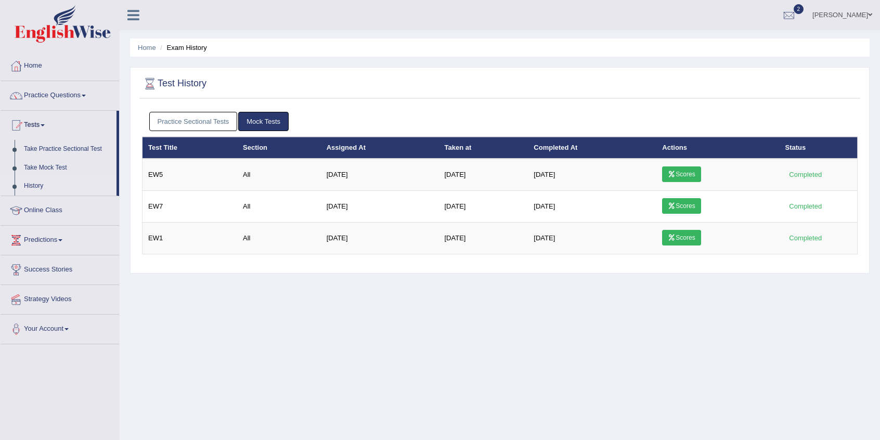
click at [177, 122] on link "Practice Sectional Tests" at bounding box center [193, 121] width 88 height 19
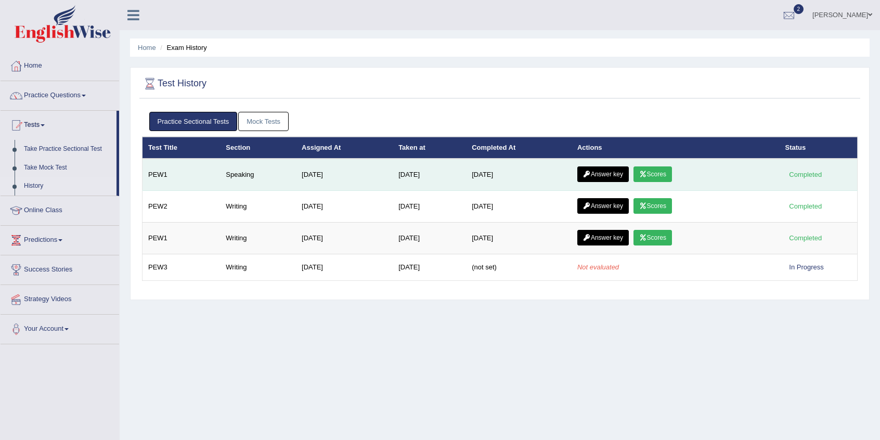
click at [654, 173] on link "Scores" at bounding box center [653, 175] width 39 height 16
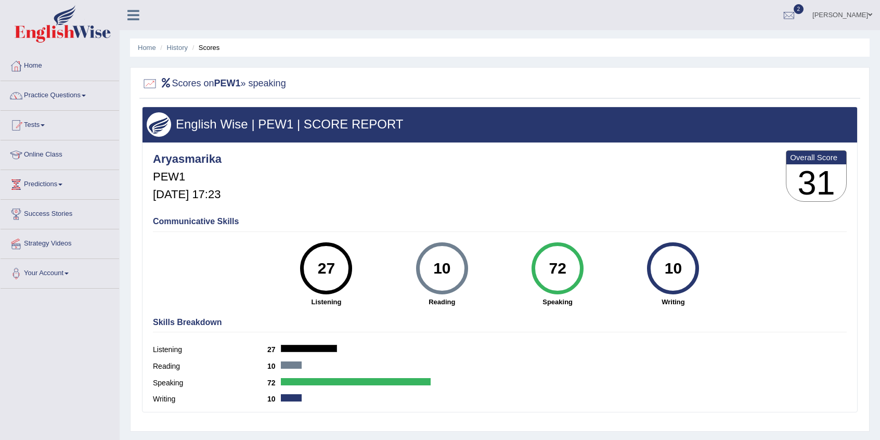
drag, startPoint x: 567, startPoint y: 226, endPoint x: 586, endPoint y: 239, distance: 23.5
click at [586, 239] on div "Communicative Skills 27 Listening 10 [GEOGRAPHIC_DATA] 72 Speaking 10 Writing" at bounding box center [499, 261] width 699 height 98
click at [175, 50] on link "History" at bounding box center [177, 48] width 21 height 8
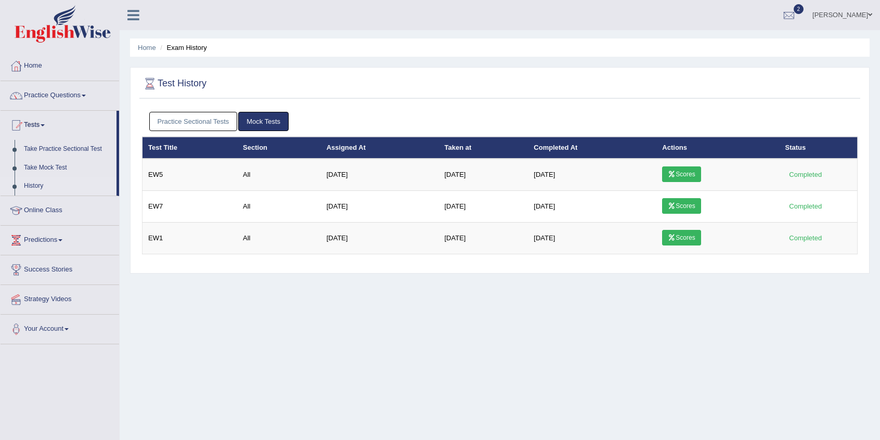
click at [205, 124] on link "Practice Sectional Tests" at bounding box center [193, 121] width 88 height 19
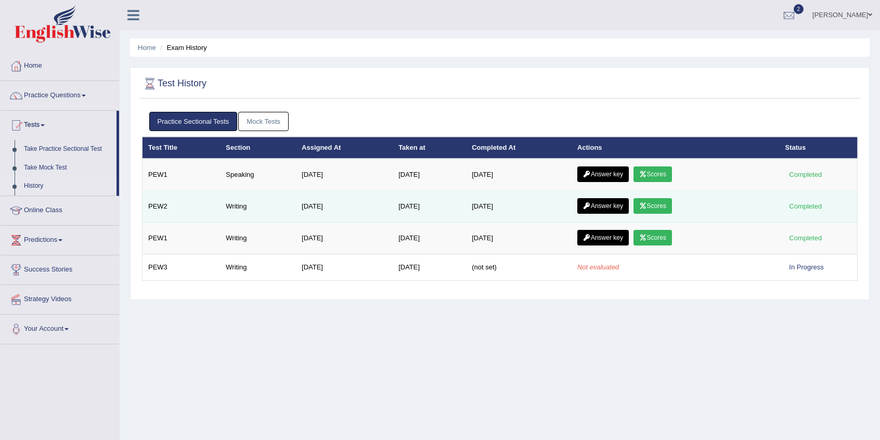
click at [659, 208] on link "Scores" at bounding box center [653, 206] width 39 height 16
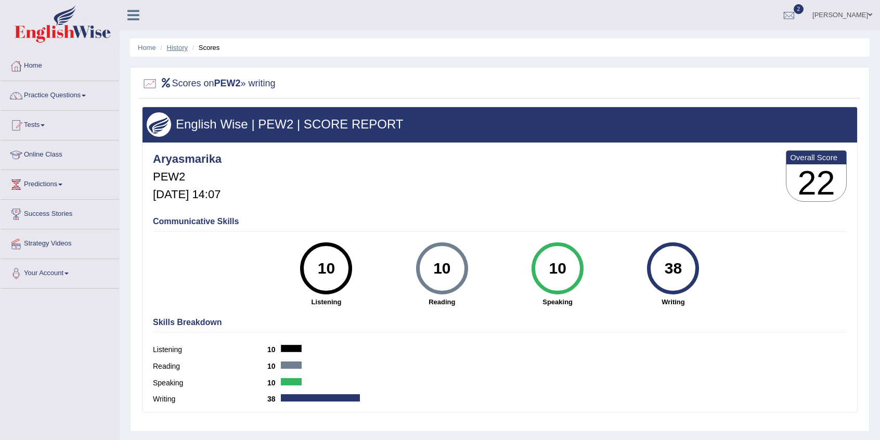
click at [174, 49] on link "History" at bounding box center [177, 48] width 21 height 8
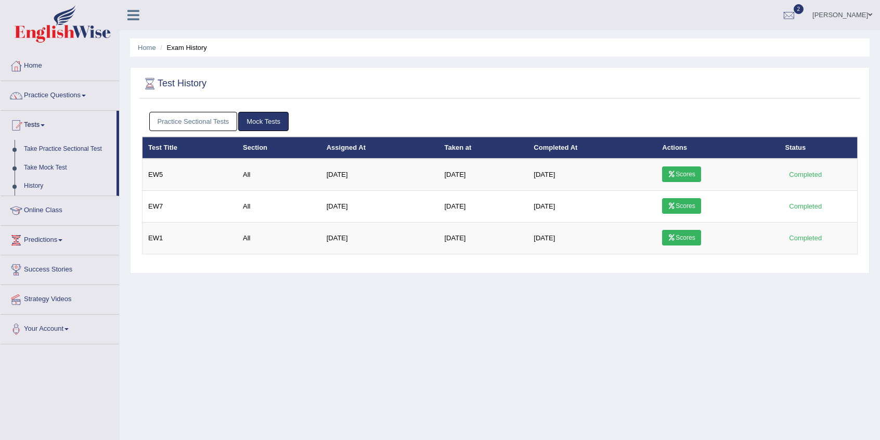
click at [199, 120] on link "Practice Sectional Tests" at bounding box center [193, 121] width 88 height 19
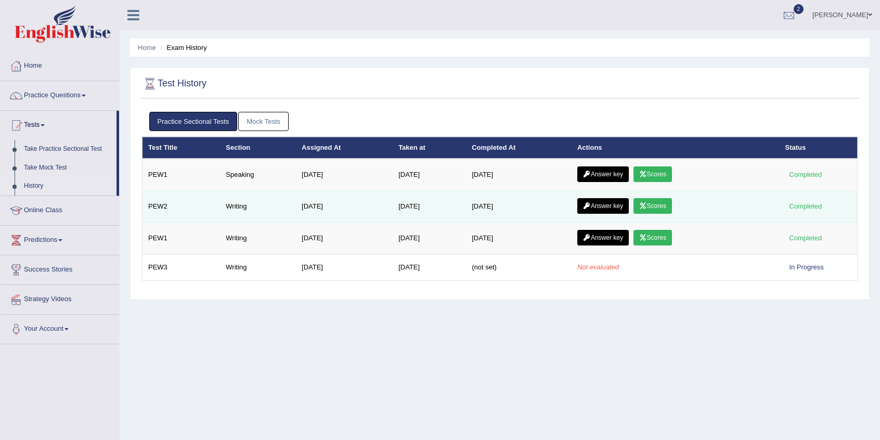
click at [606, 203] on link "Answer key" at bounding box center [604, 206] width 52 height 16
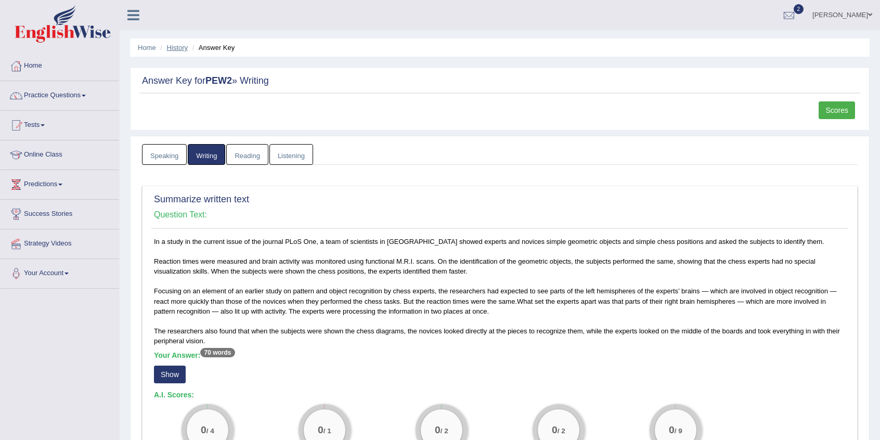
click at [171, 47] on link "History" at bounding box center [177, 48] width 21 height 8
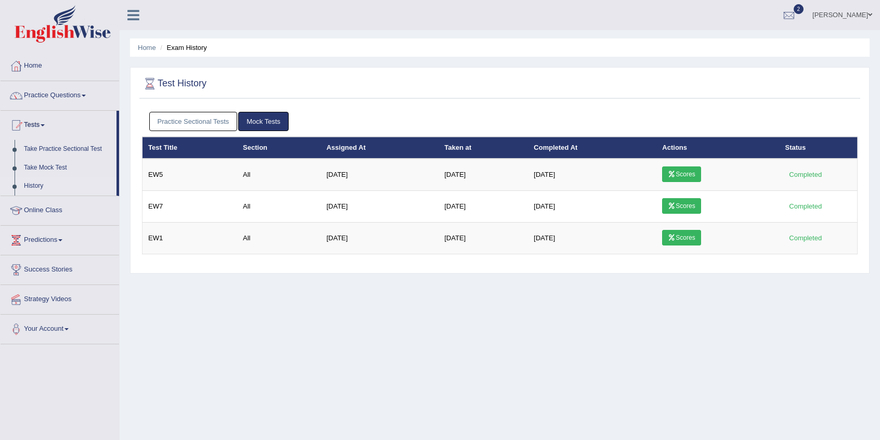
click at [187, 120] on link "Practice Sectional Tests" at bounding box center [193, 121] width 88 height 19
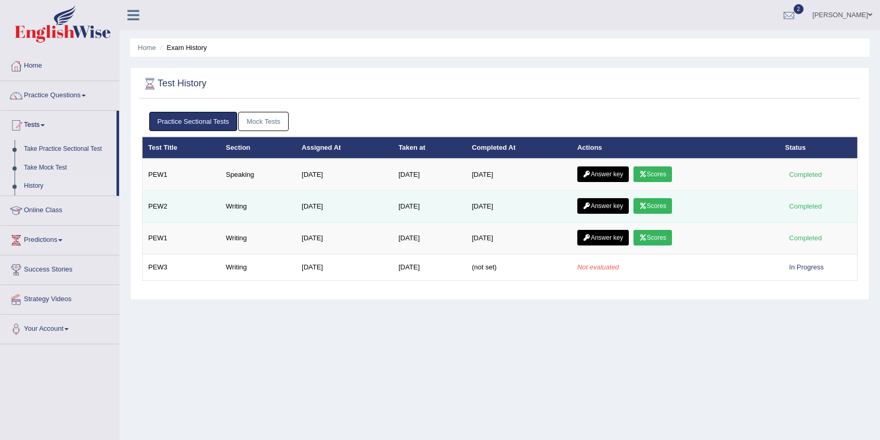
click at [613, 204] on link "Answer key" at bounding box center [604, 206] width 52 height 16
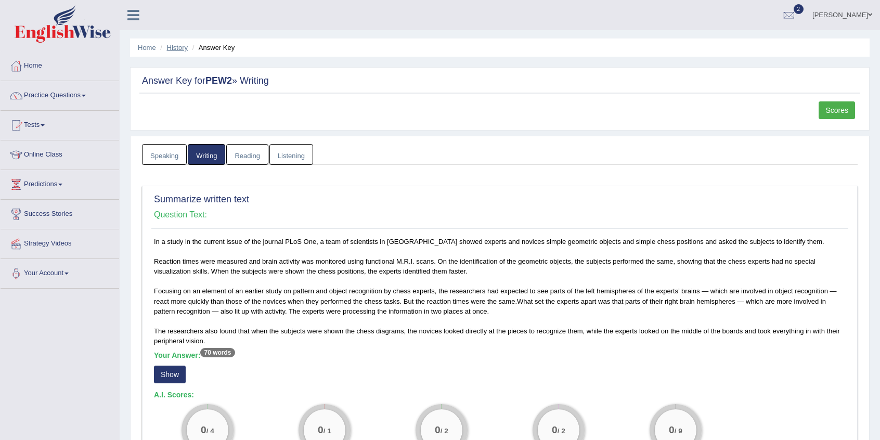
click at [176, 51] on link "History" at bounding box center [177, 48] width 21 height 8
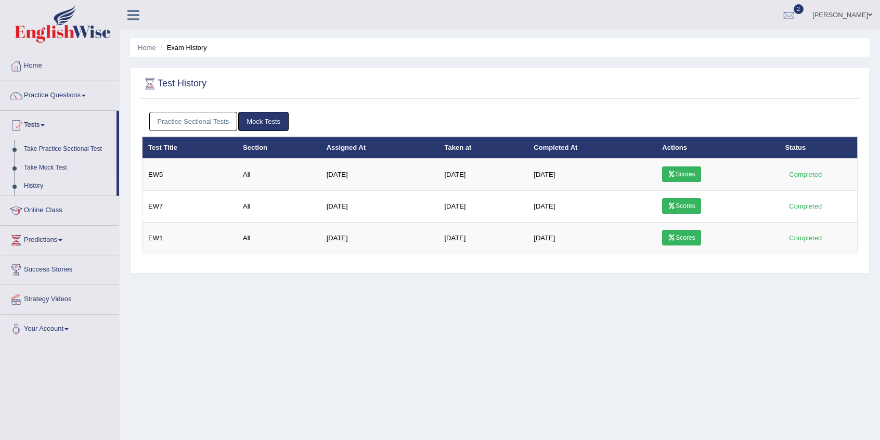
click at [195, 117] on link "Practice Sectional Tests" at bounding box center [193, 121] width 88 height 19
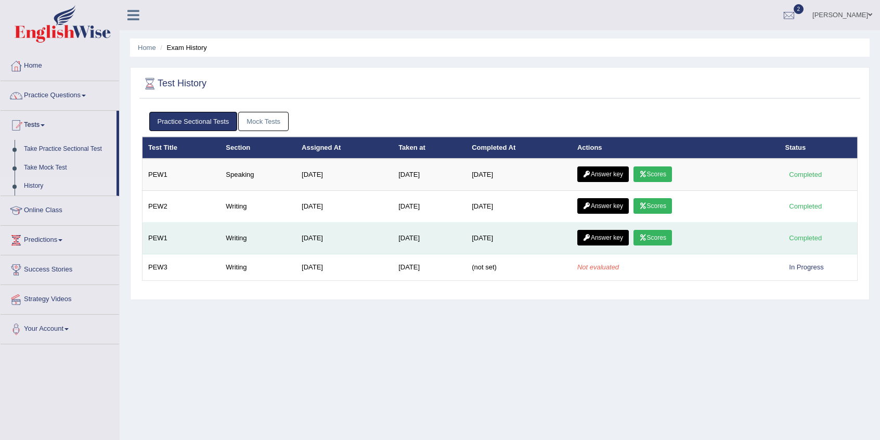
click at [605, 238] on link "Answer key" at bounding box center [604, 238] width 52 height 16
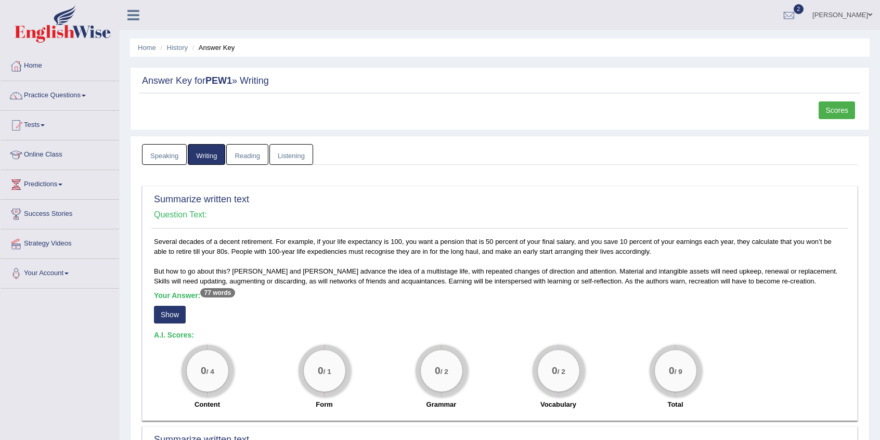
click at [175, 154] on link "Speaking" at bounding box center [164, 154] width 45 height 21
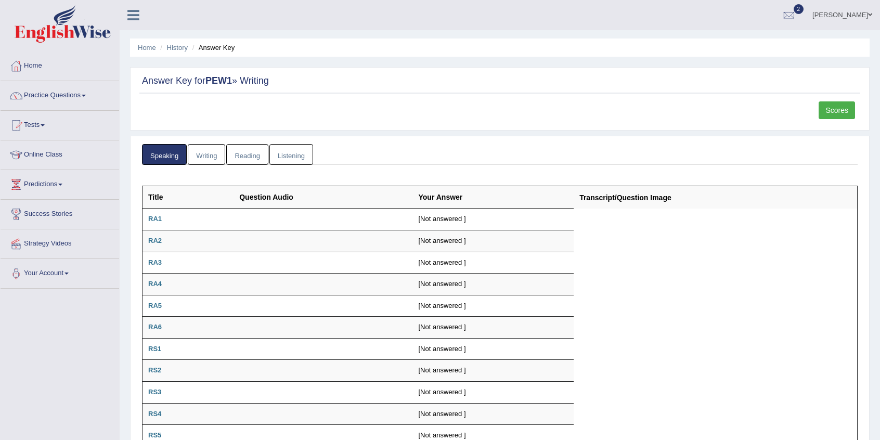
click at [178, 53] on ul "Home History Answer Key" at bounding box center [500, 48] width 740 height 18
click at [171, 49] on link "History" at bounding box center [177, 48] width 21 height 8
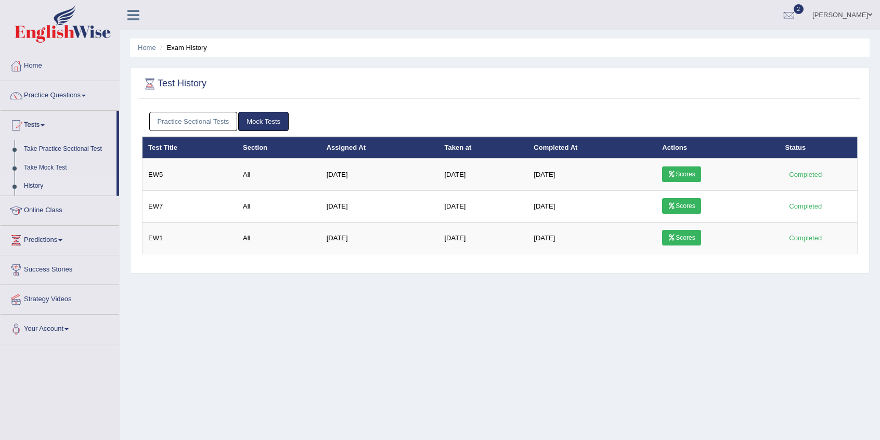
click at [209, 119] on link "Practice Sectional Tests" at bounding box center [193, 121] width 88 height 19
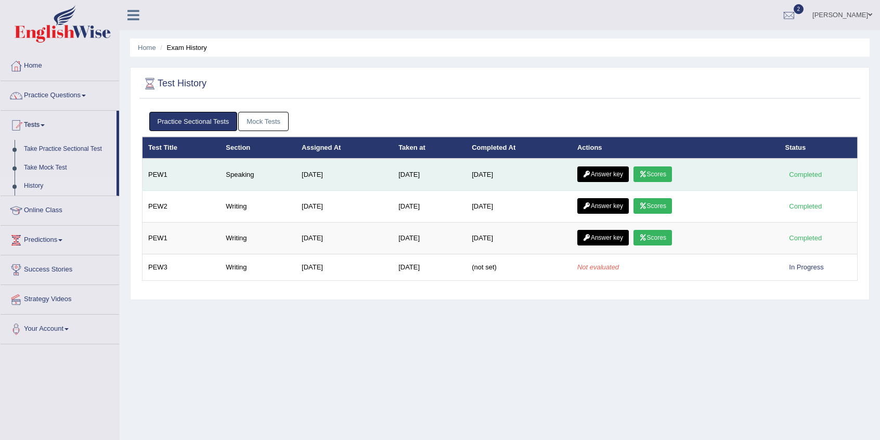
click at [618, 173] on link "Answer key" at bounding box center [604, 175] width 52 height 16
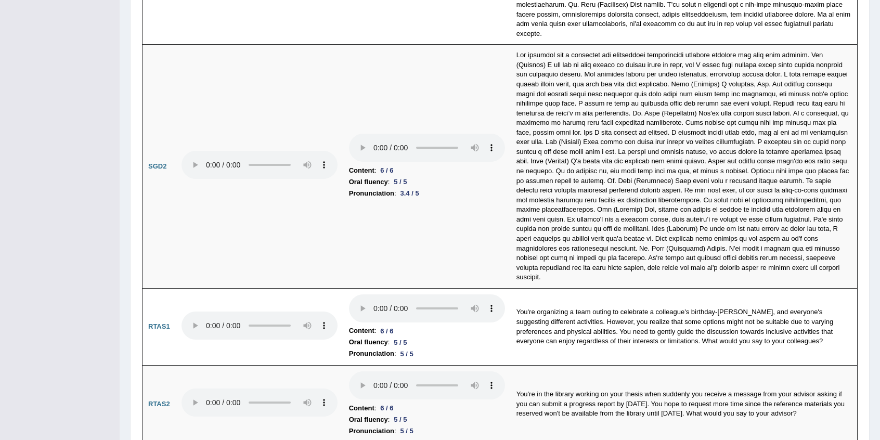
scroll to position [3448, 0]
